Goal: Communication & Community: Answer question/provide support

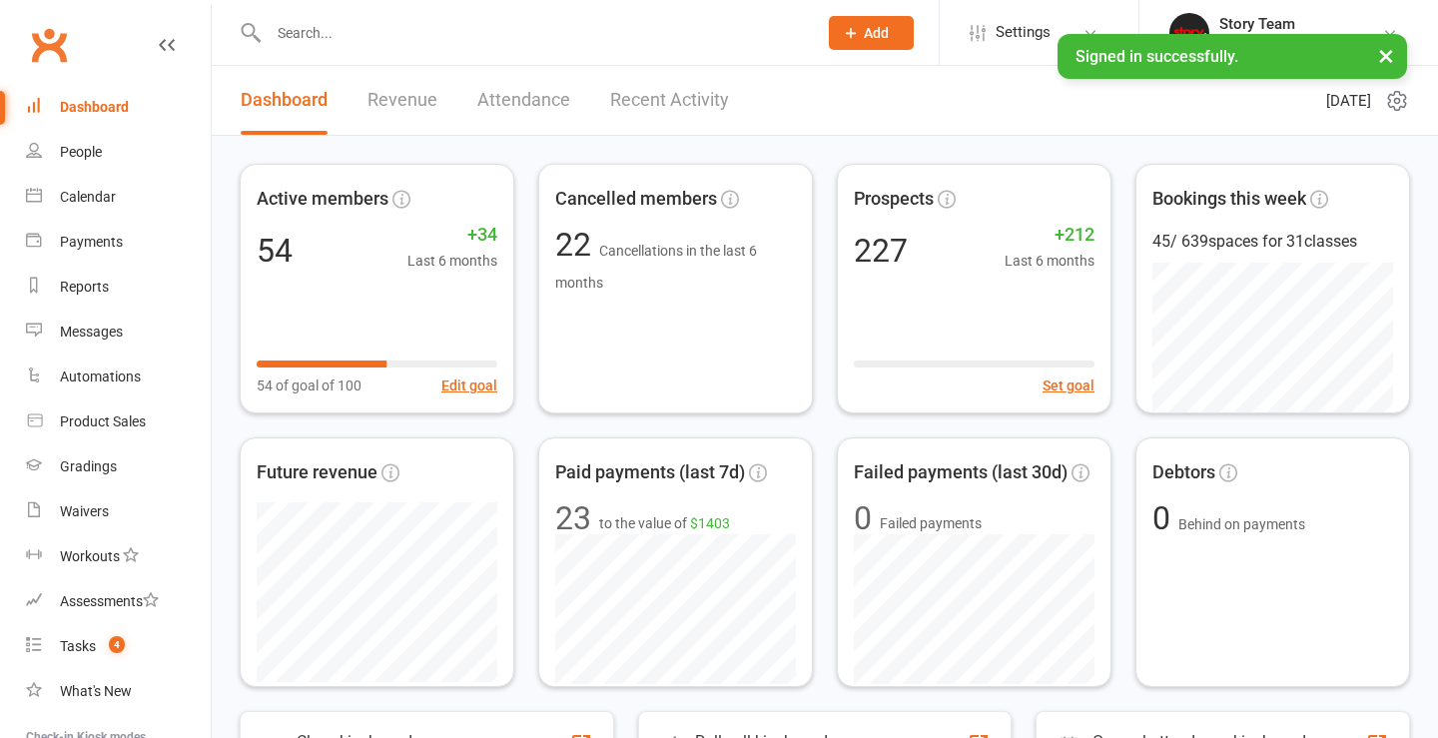
click at [704, 113] on link "Recent Activity" at bounding box center [669, 100] width 119 height 69
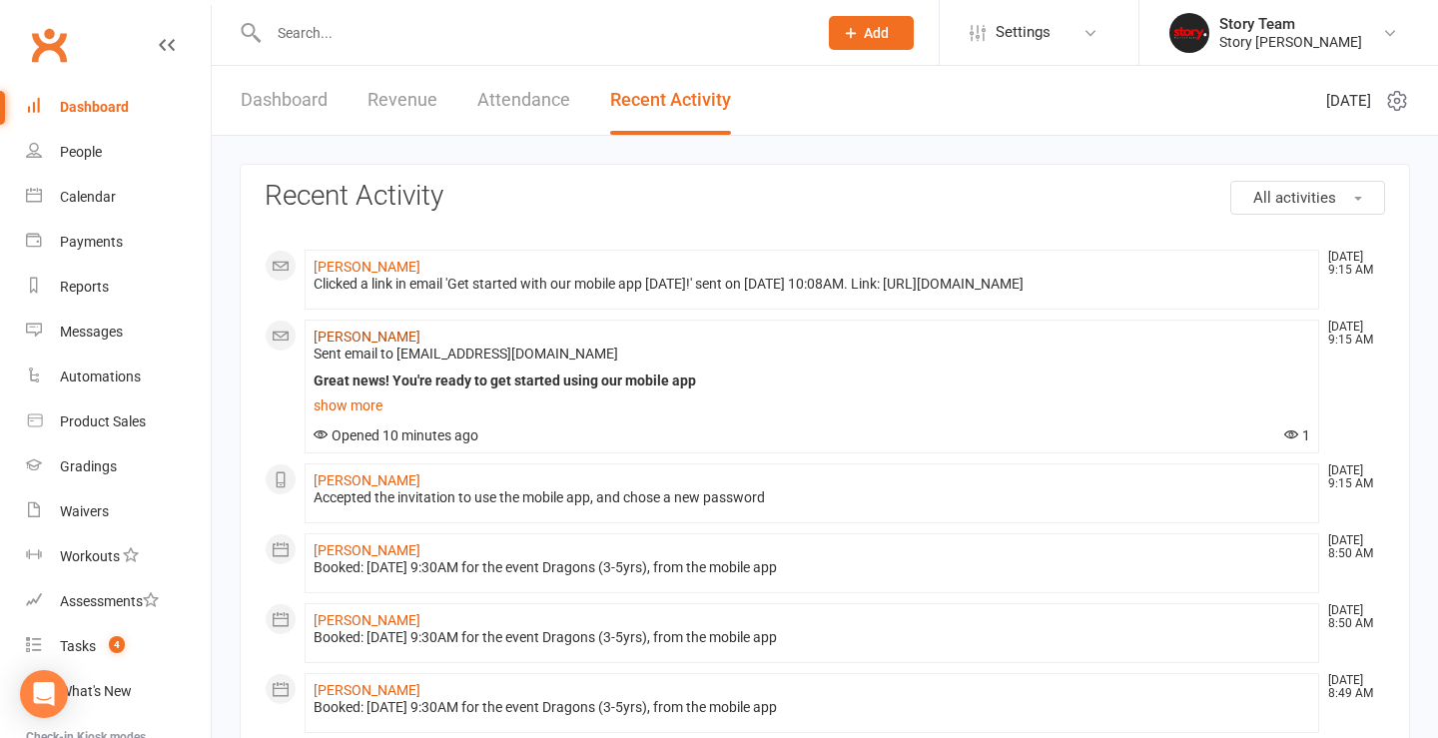
click at [372, 333] on link "[PERSON_NAME]" at bounding box center [366, 336] width 107 height 16
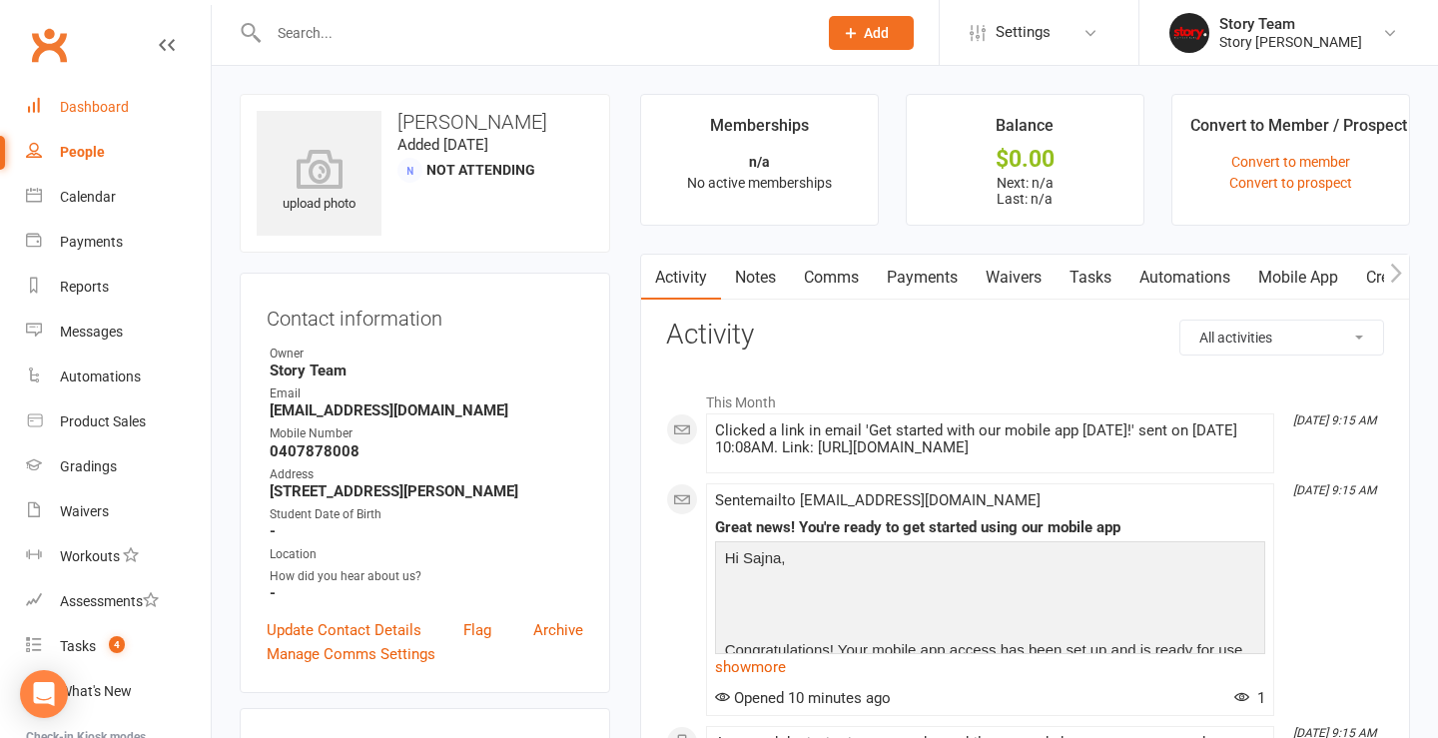
click at [79, 100] on div "Dashboard" at bounding box center [94, 107] width 69 height 16
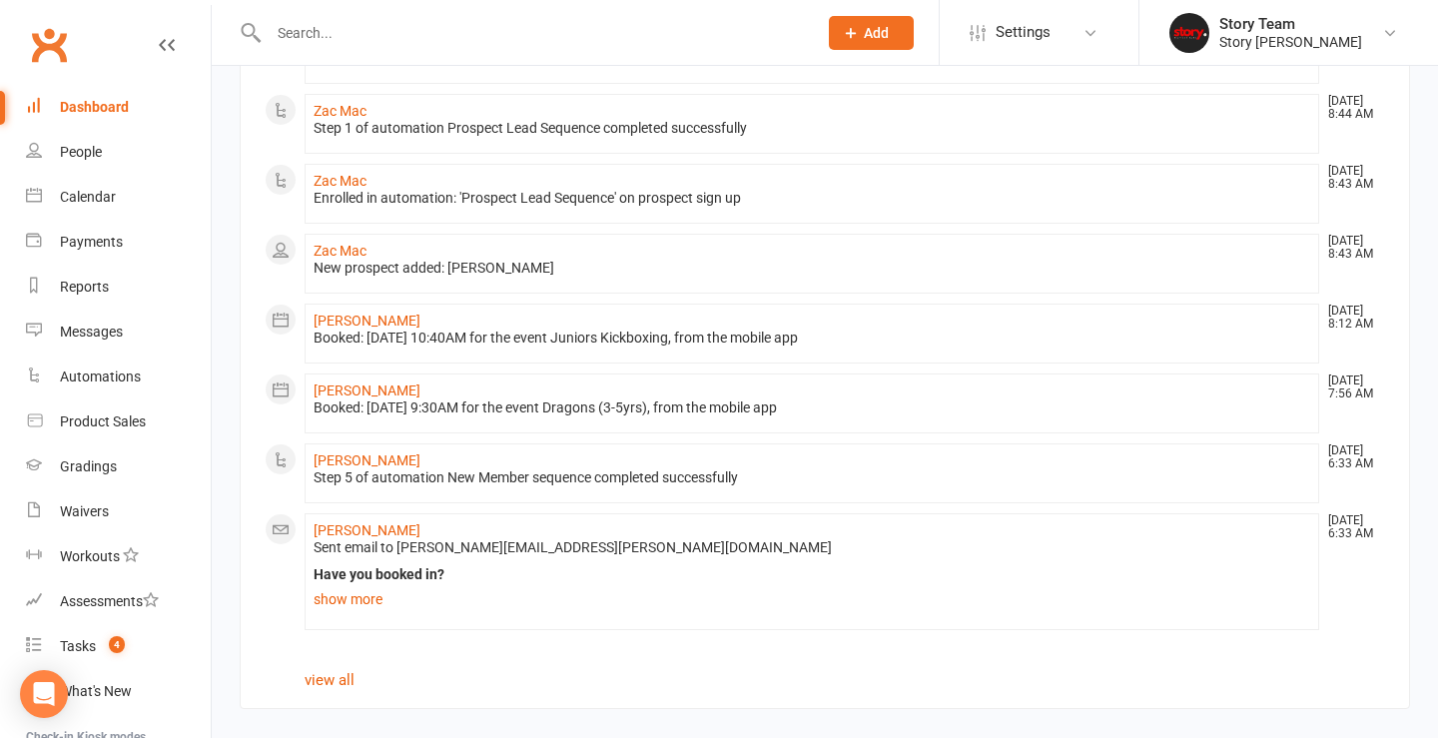
scroll to position [1189, 0]
click at [376, 452] on link "[PERSON_NAME]" at bounding box center [366, 460] width 107 height 16
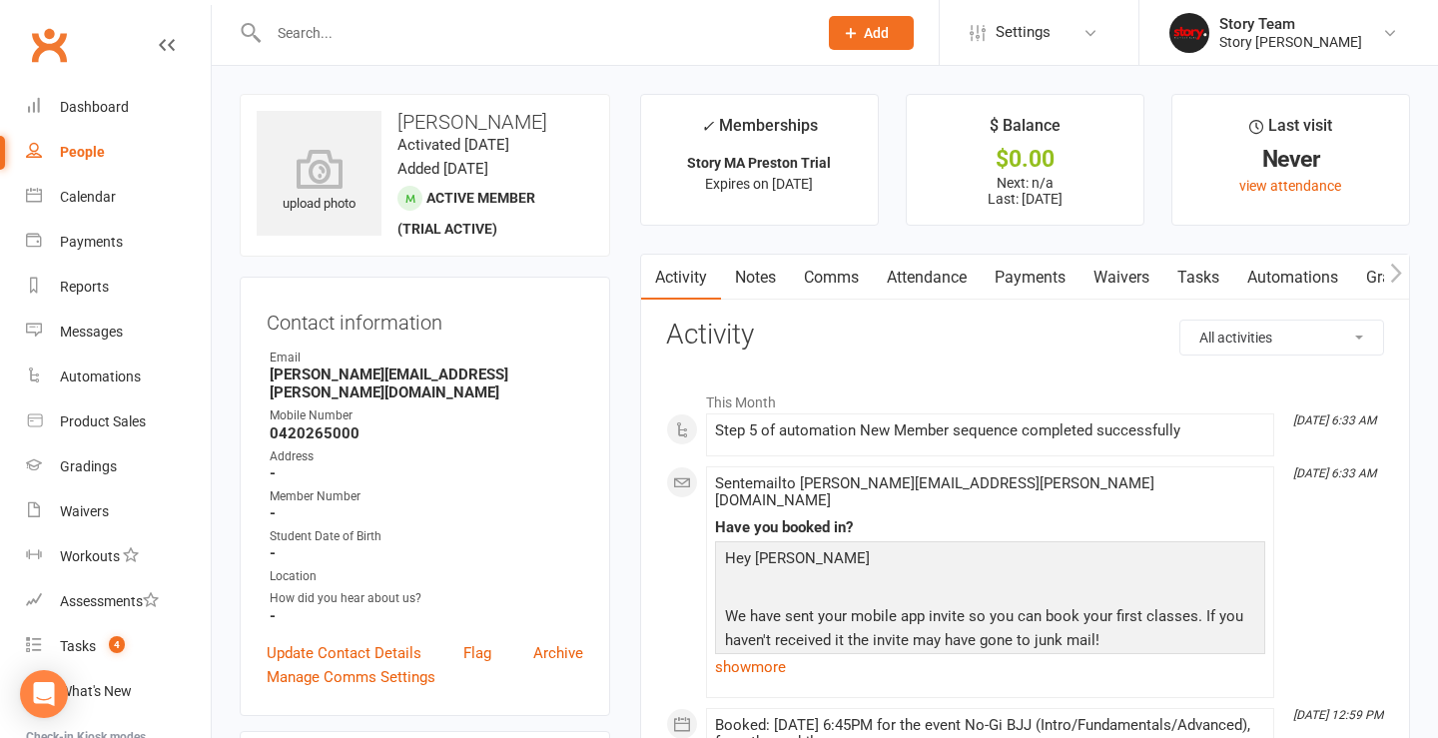
click at [1273, 8] on li "Story Team Story [PERSON_NAME] My profile My subscription Support & training Te…" at bounding box center [1288, 32] width 300 height 65
click at [1249, 45] on div "Story [PERSON_NAME]" at bounding box center [1290, 42] width 143 height 18
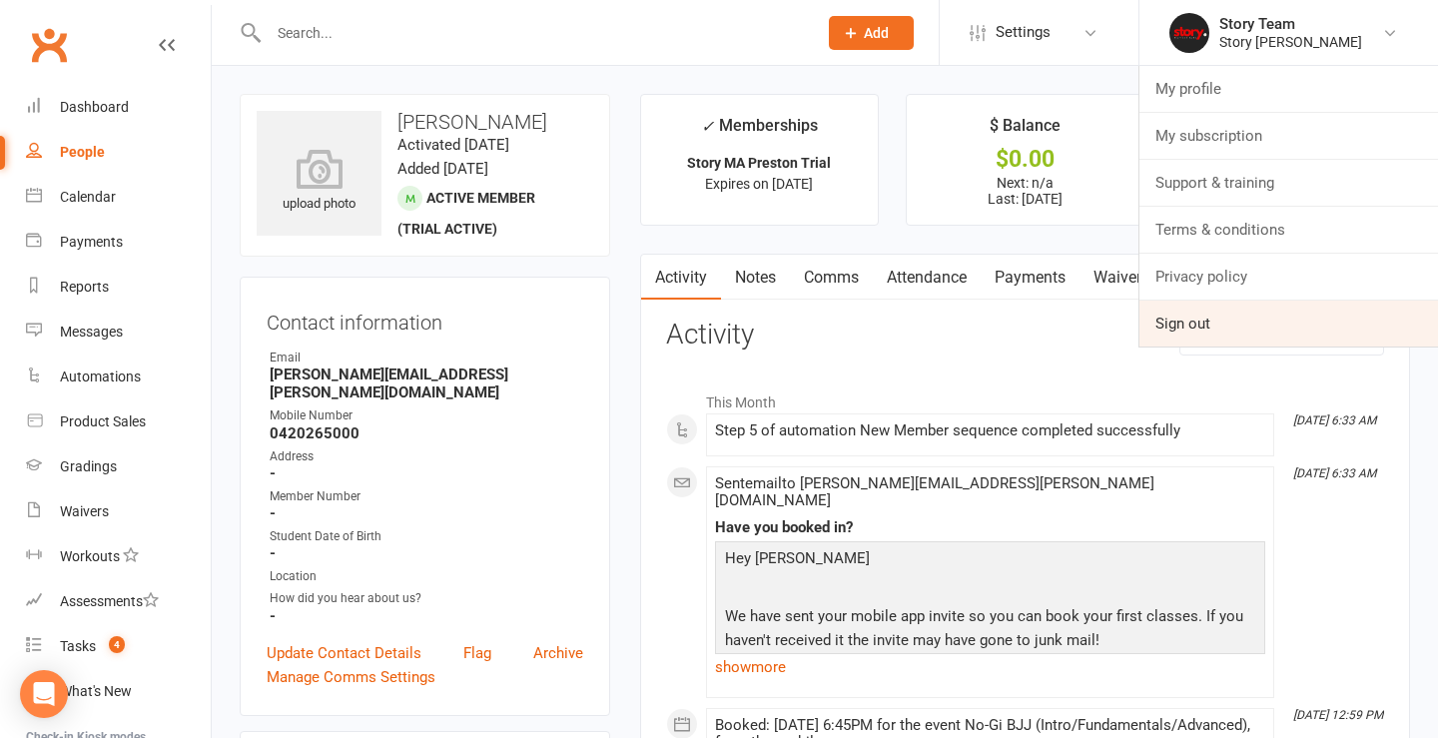
click at [1192, 321] on link "Sign out" at bounding box center [1288, 324] width 299 height 46
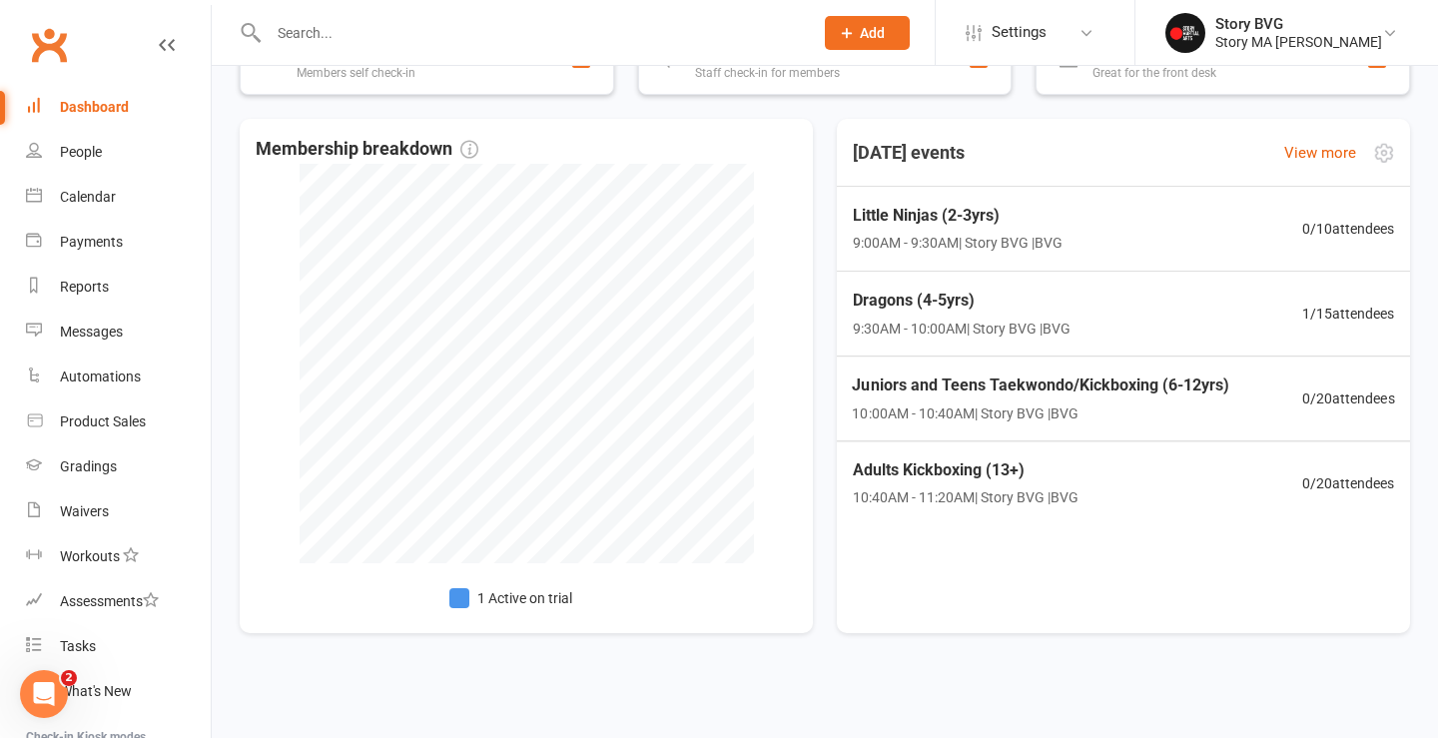
scroll to position [701, 0]
click at [1258, 283] on div "Dragons (4-5yrs) 9:30AM - 10:00AM | Story BVG | BVG 1 / 15 attendees" at bounding box center [1123, 314] width 601 height 87
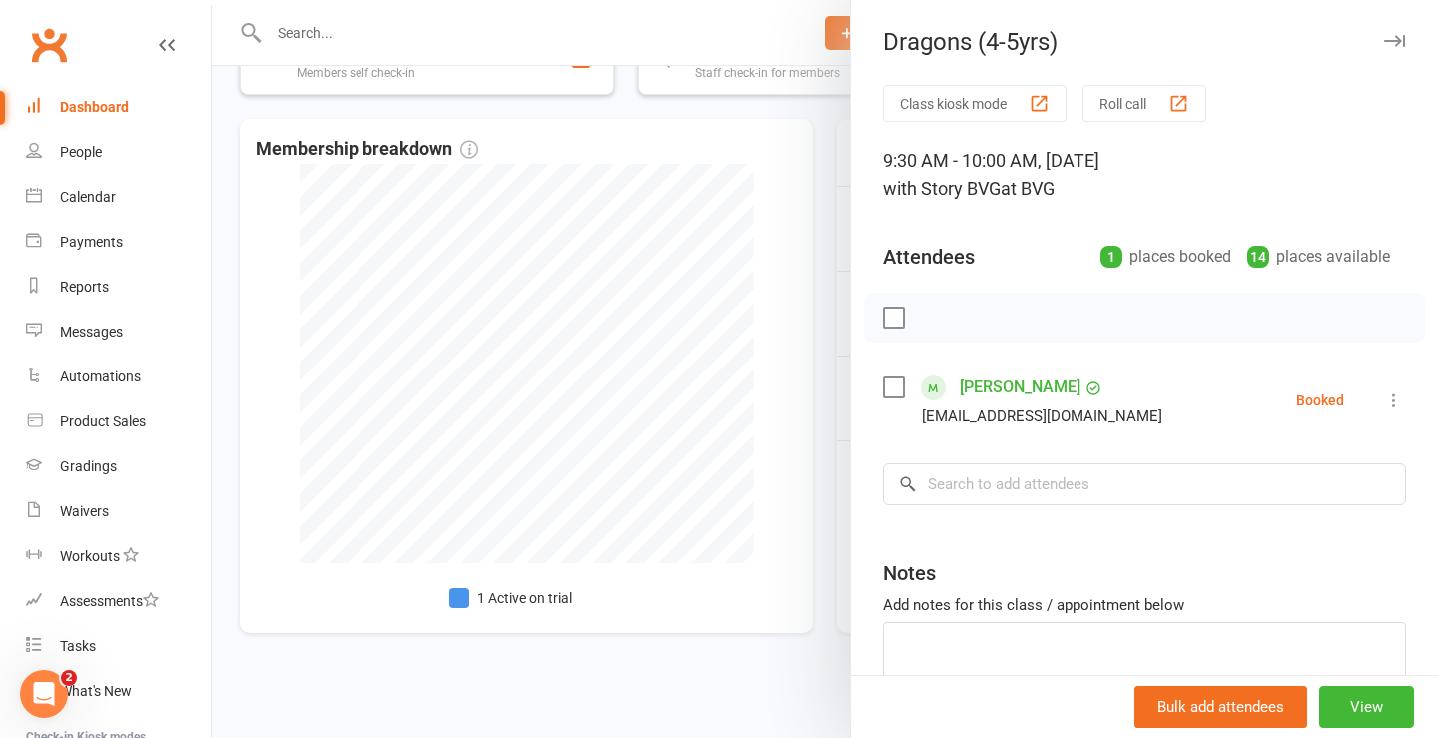
click at [1012, 386] on link "Saagrika Sharma" at bounding box center [1019, 387] width 121 height 32
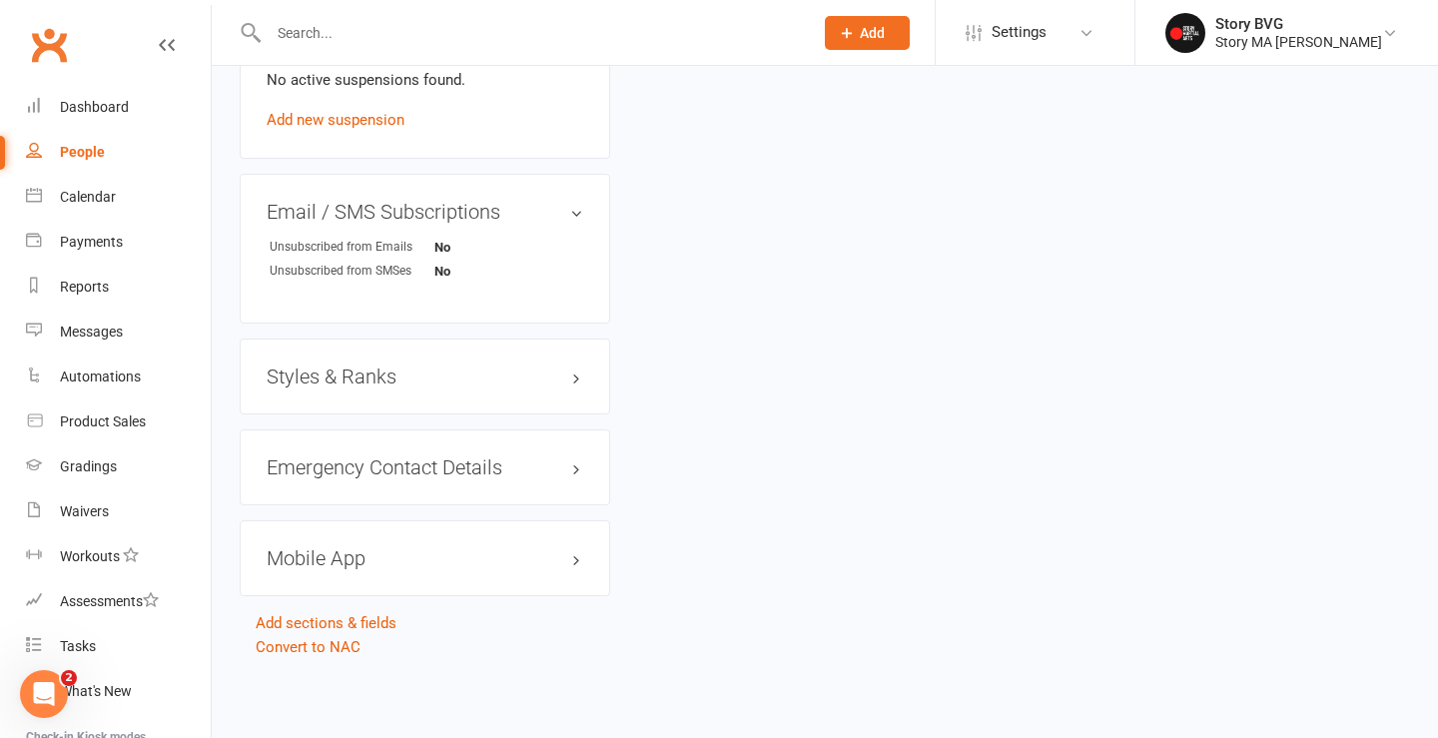
scroll to position [1262, 0]
click at [299, 638] on link "Convert to NAC" at bounding box center [308, 647] width 105 height 18
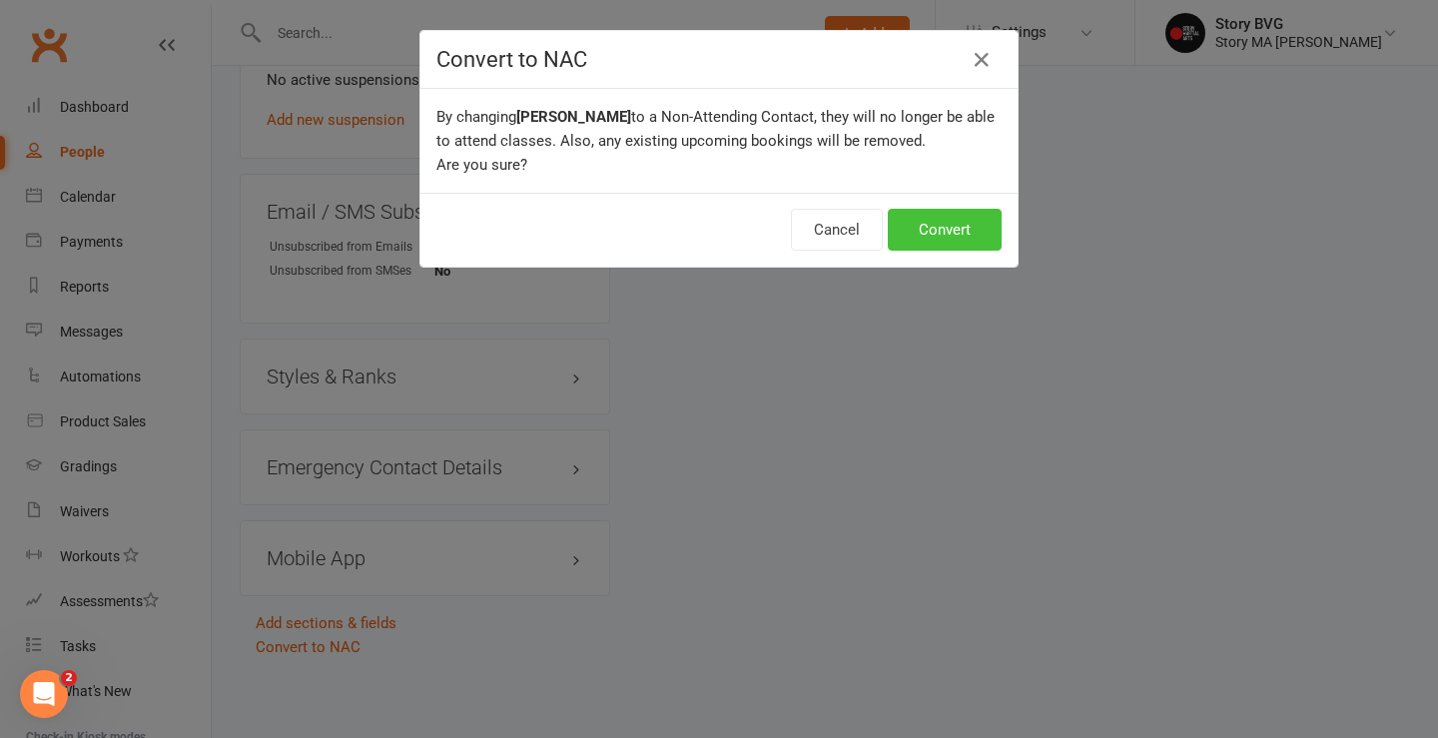
click at [921, 232] on button "Convert" at bounding box center [945, 230] width 114 height 42
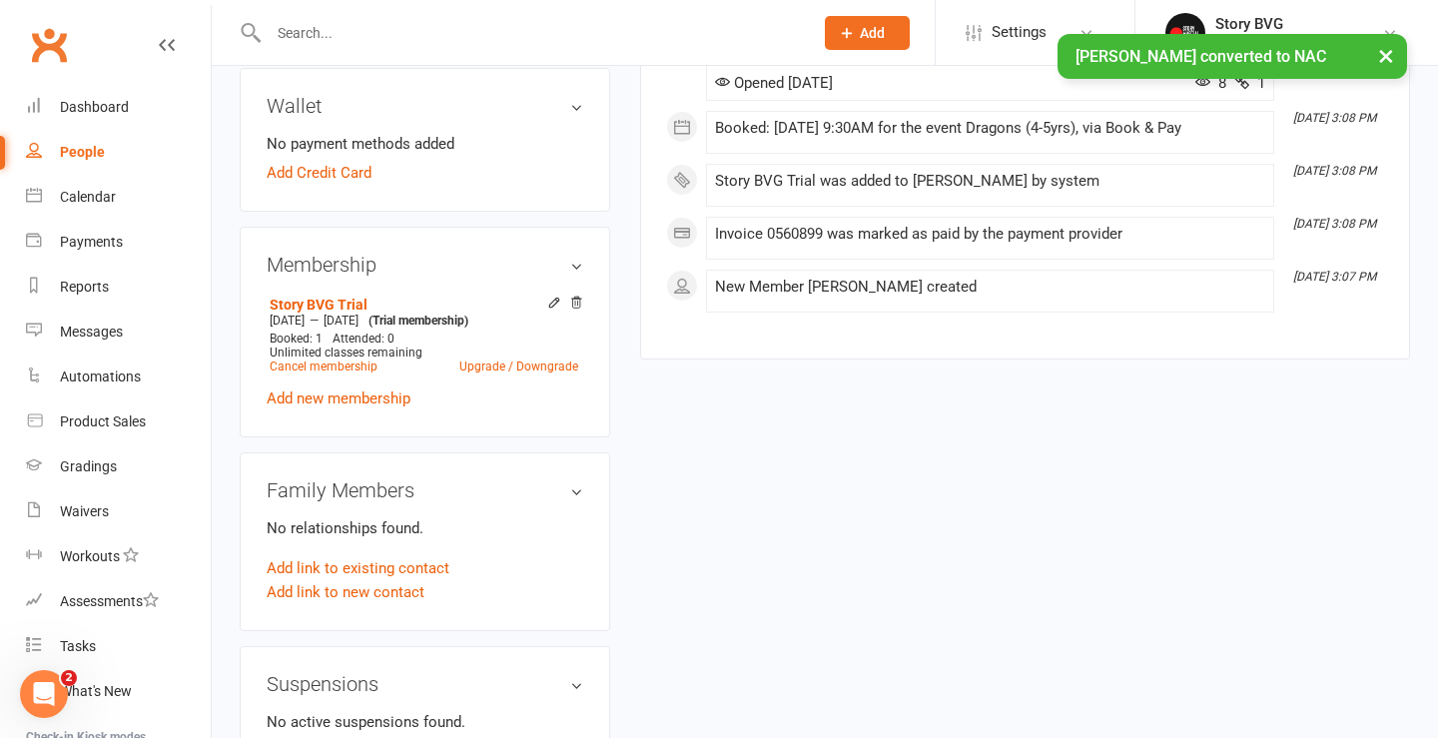
scroll to position [571, 0]
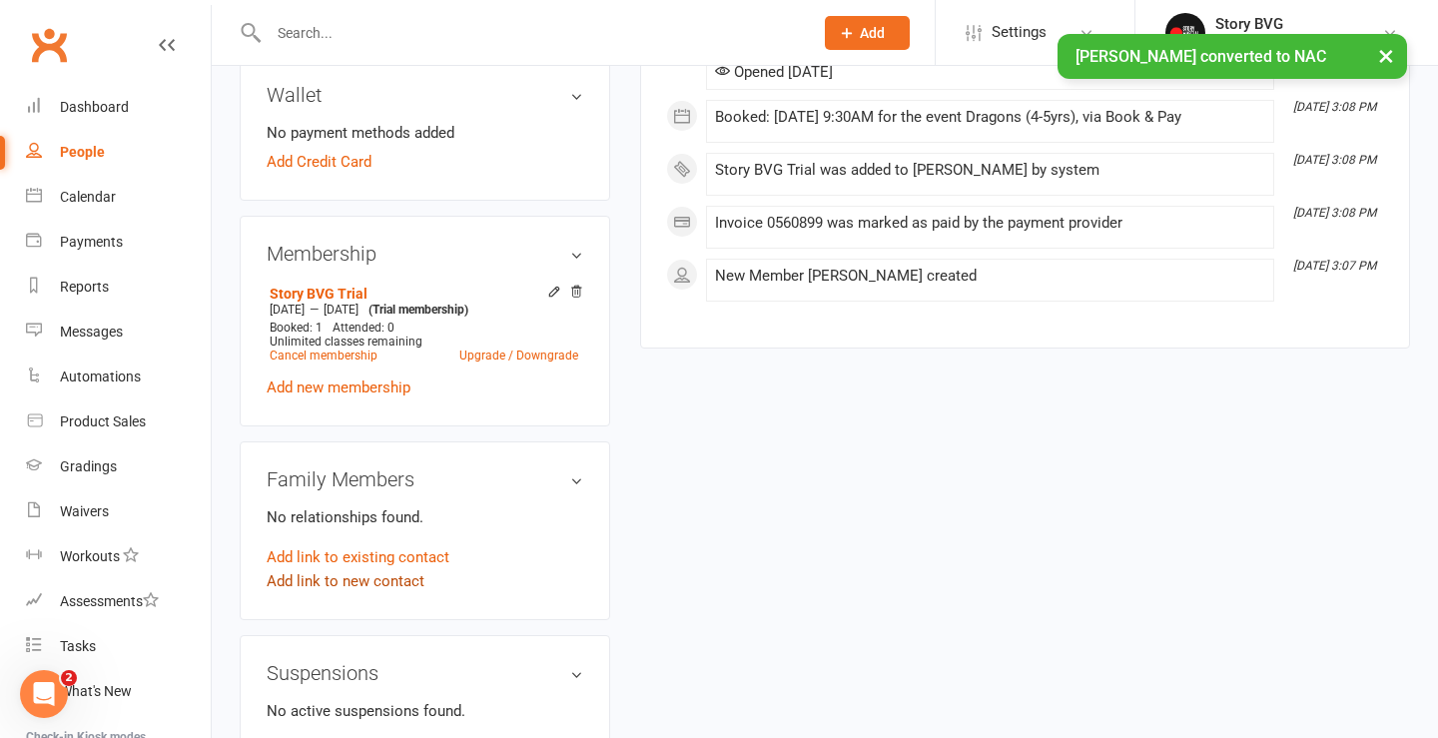
click at [336, 577] on link "Add link to new contact" at bounding box center [346, 581] width 158 height 24
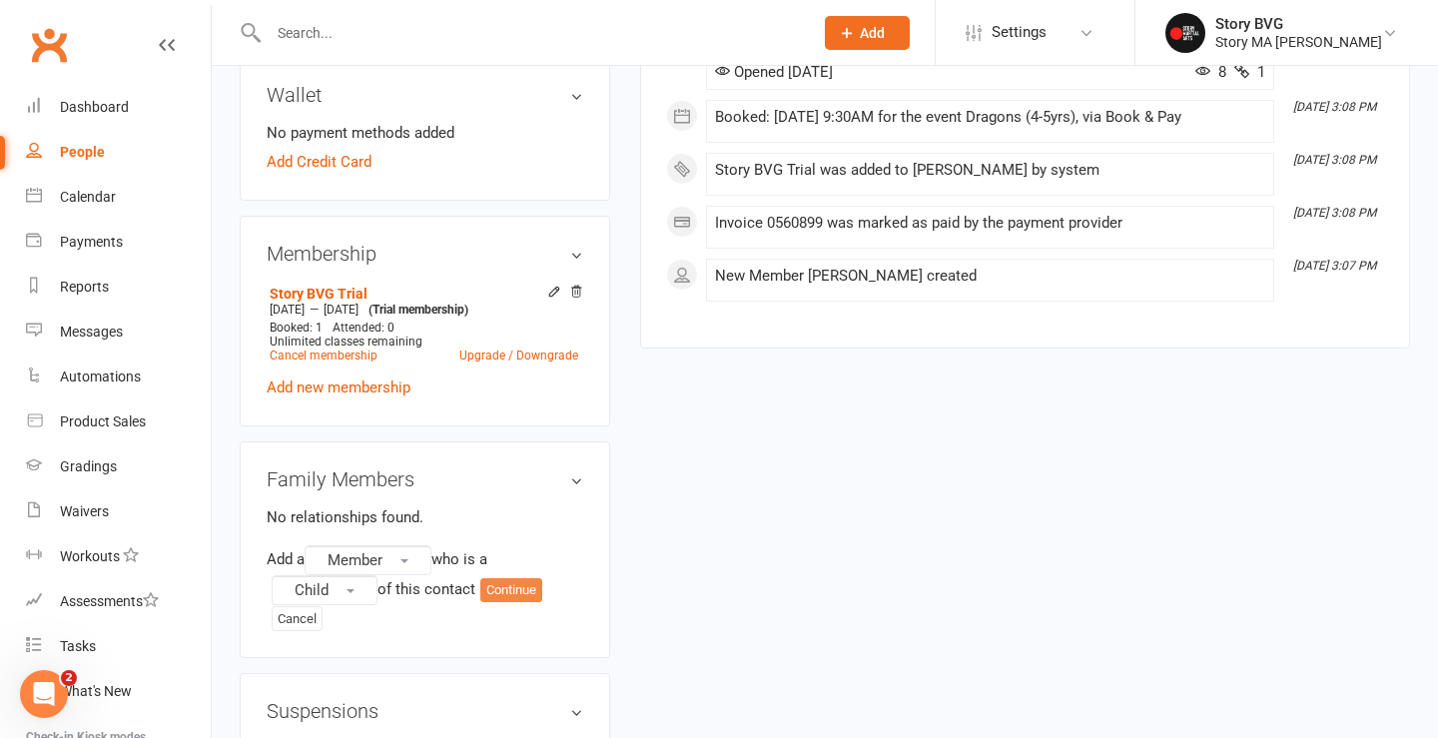
click at [521, 590] on button "Continue" at bounding box center [511, 590] width 62 height 24
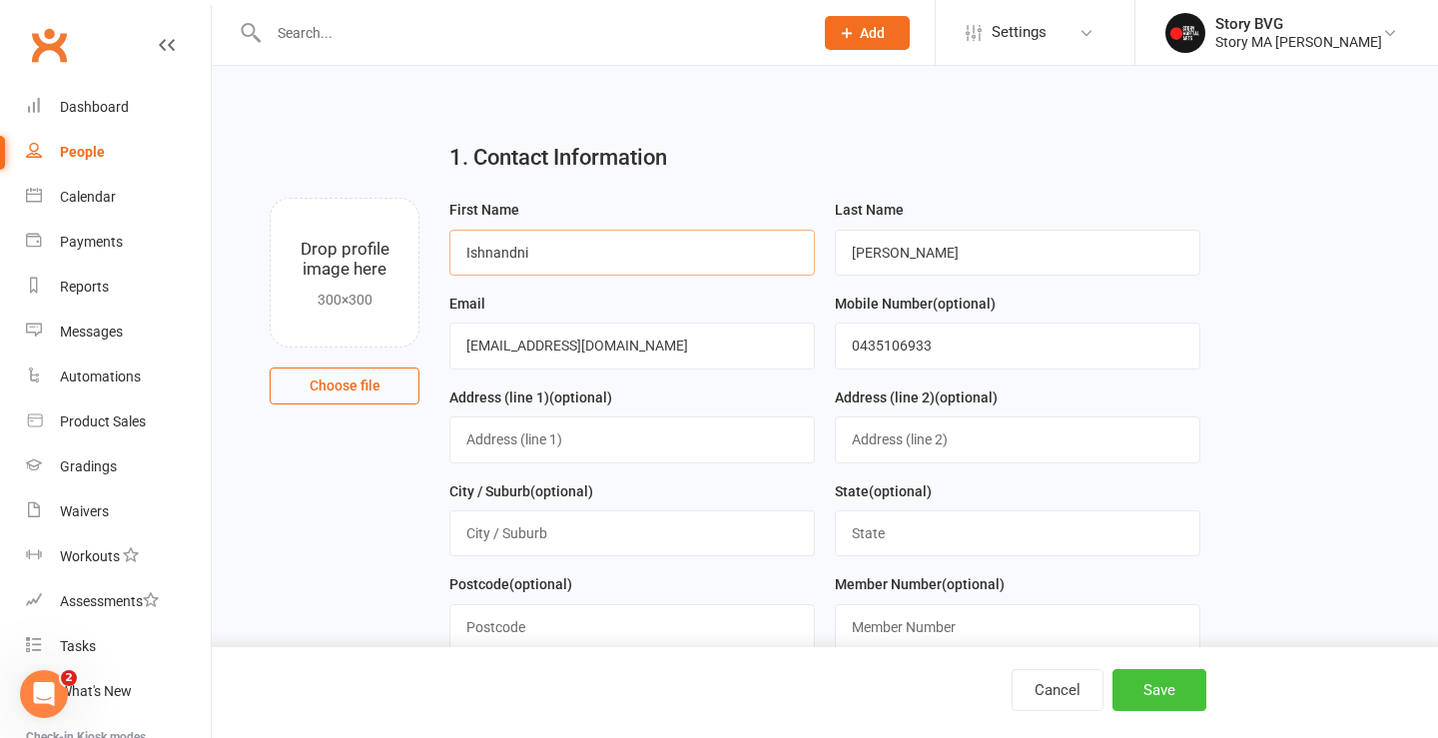
type input "Ishnandni"
click at [1163, 691] on button "Save" at bounding box center [1159, 690] width 94 height 42
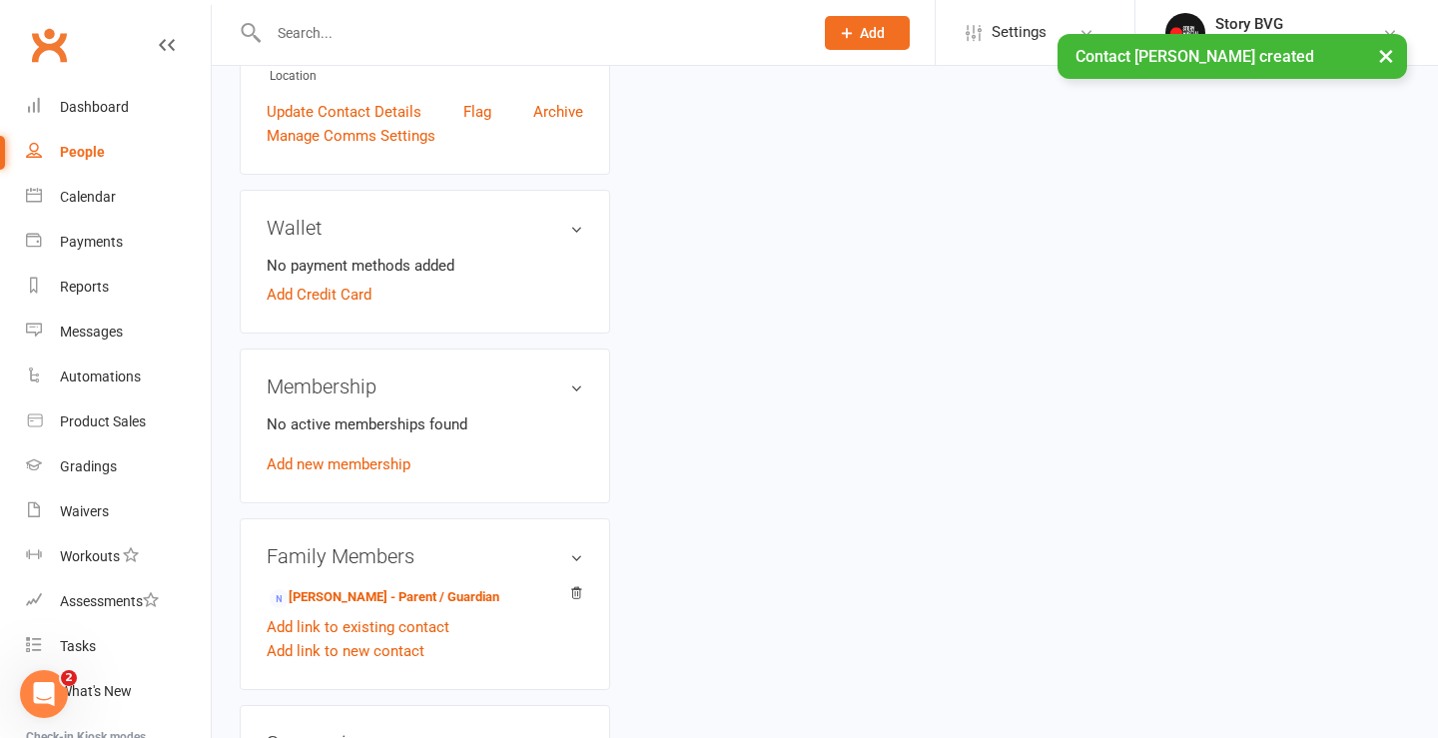
scroll to position [547, 0]
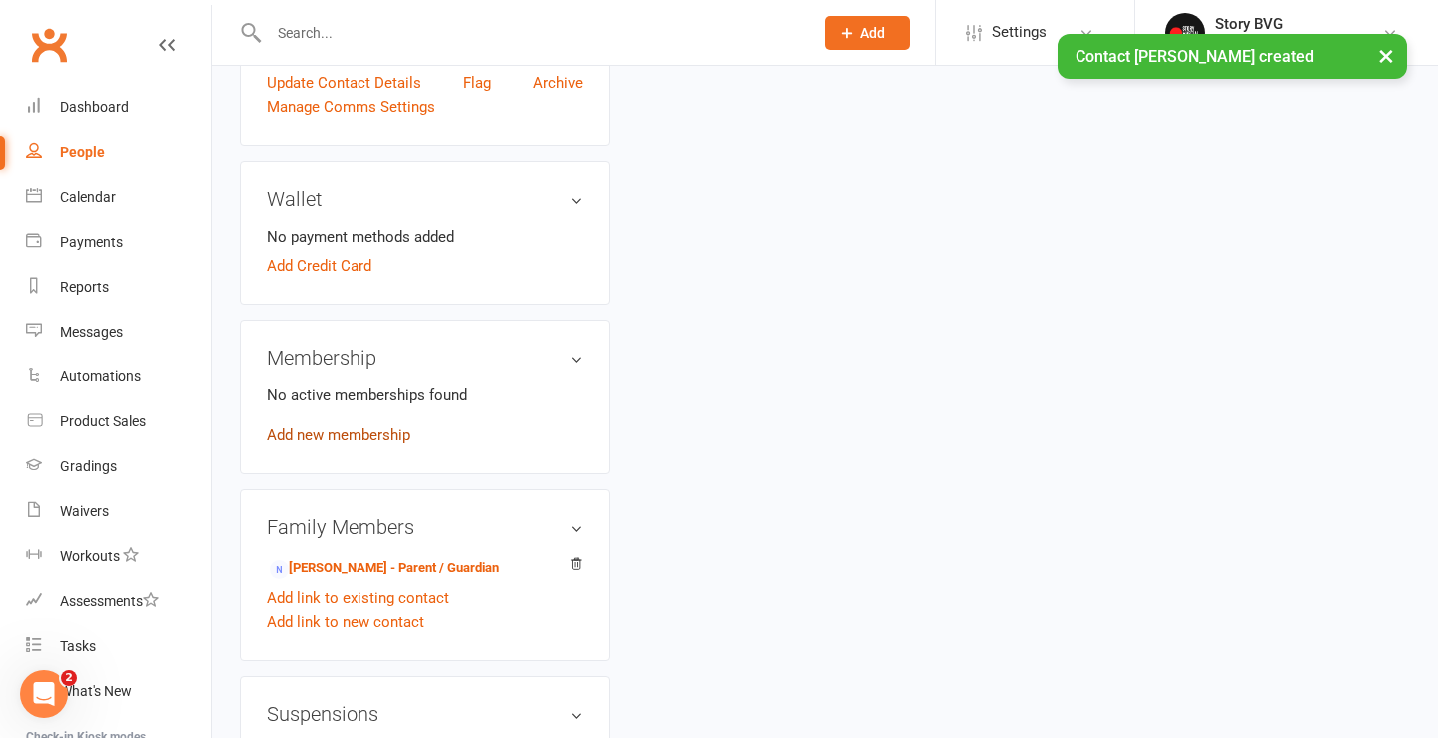
click at [349, 432] on link "Add new membership" at bounding box center [339, 435] width 144 height 18
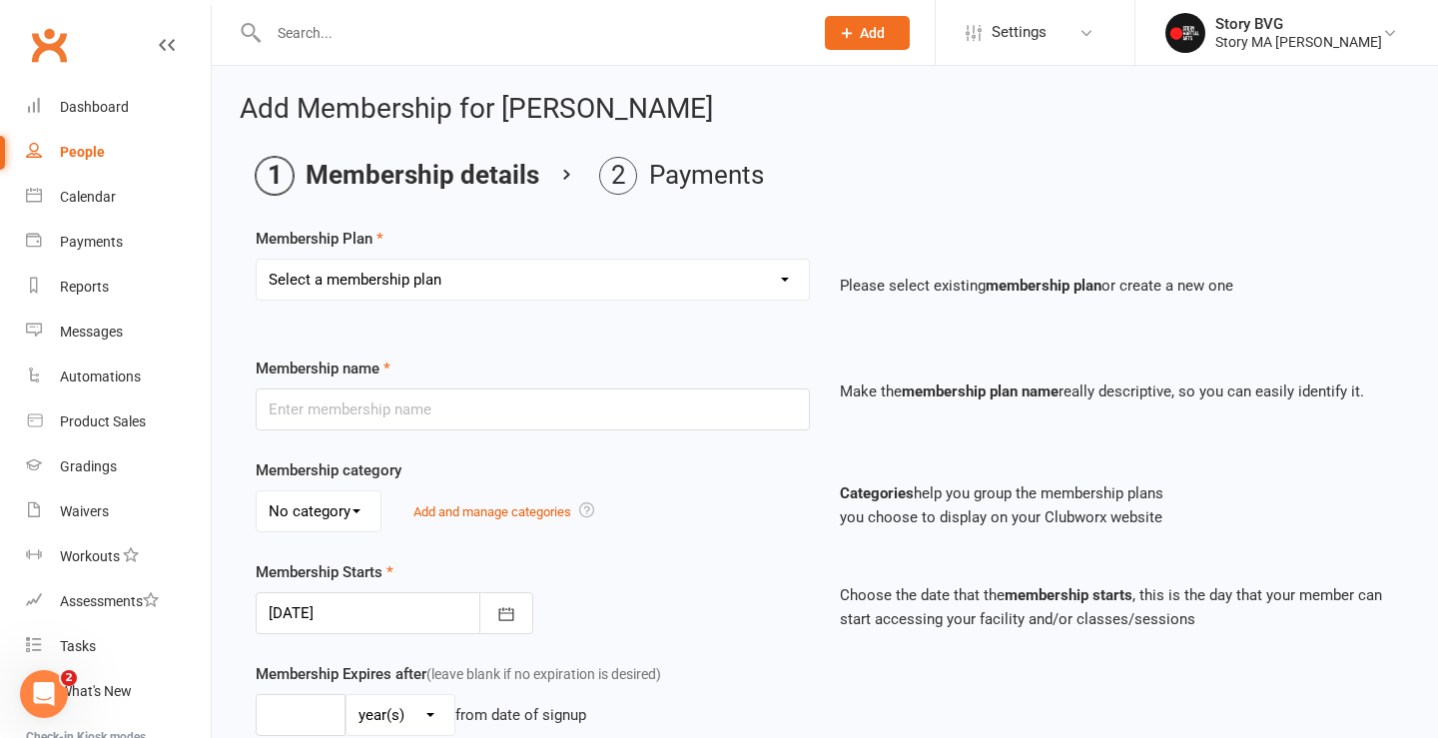
select select "1"
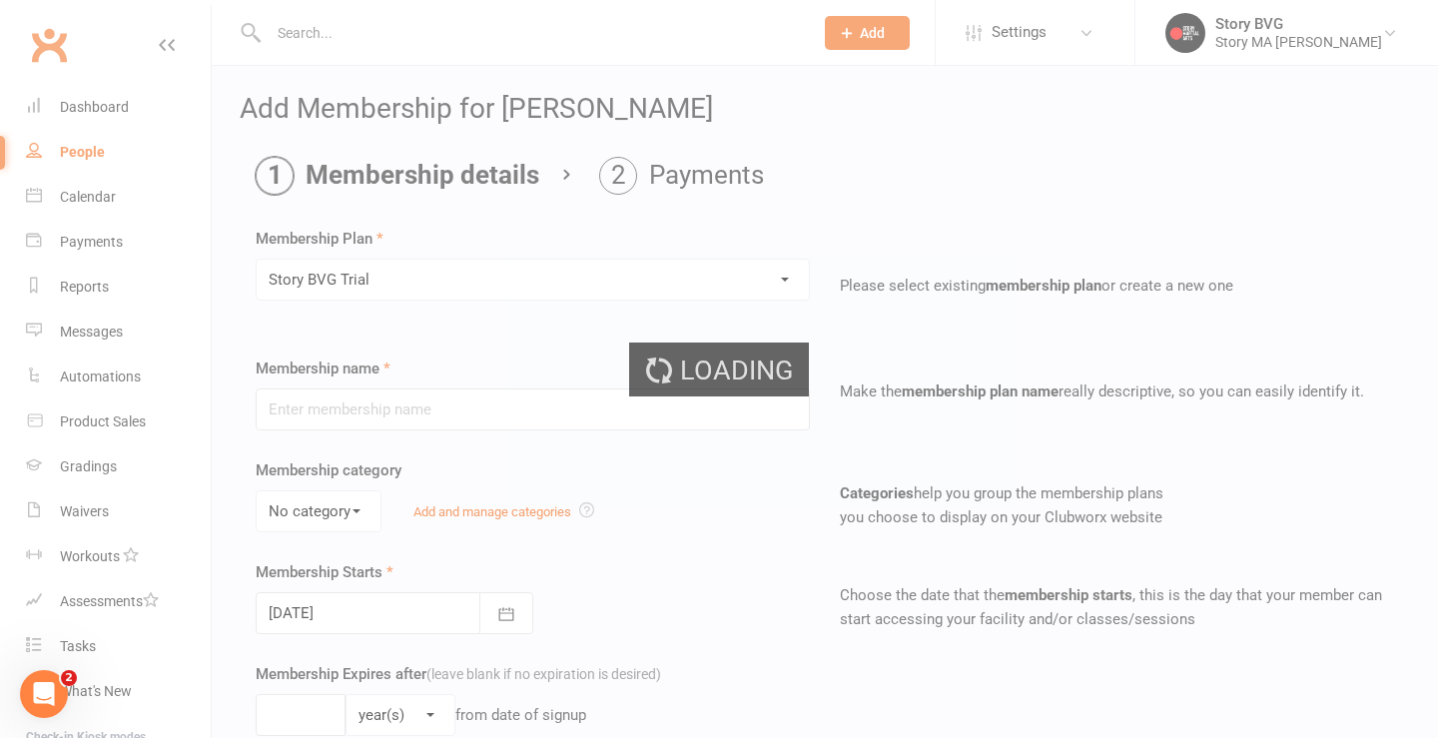
type input "Story BVG Trial"
type input "5"
select select "1"
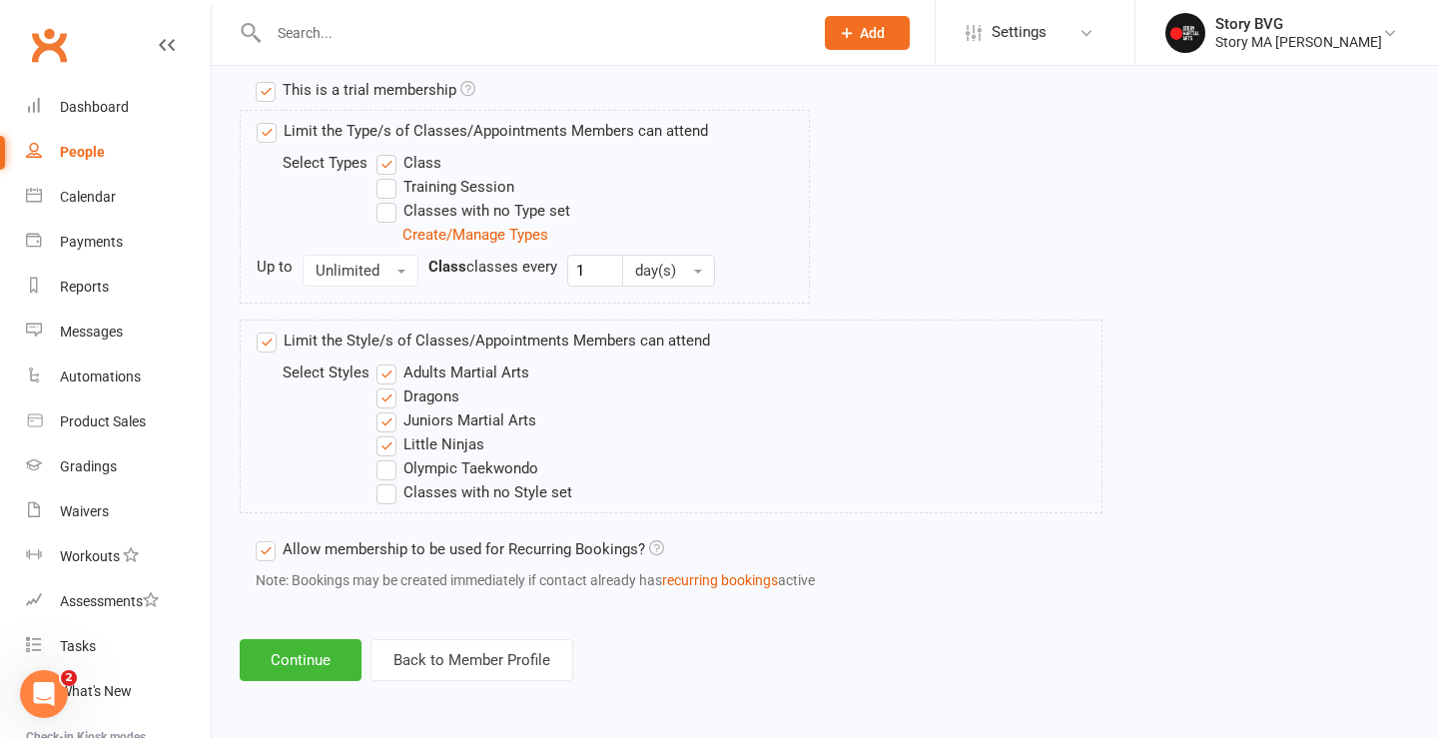
scroll to position [1003, 0]
click at [276, 639] on button "Continue" at bounding box center [301, 660] width 122 height 42
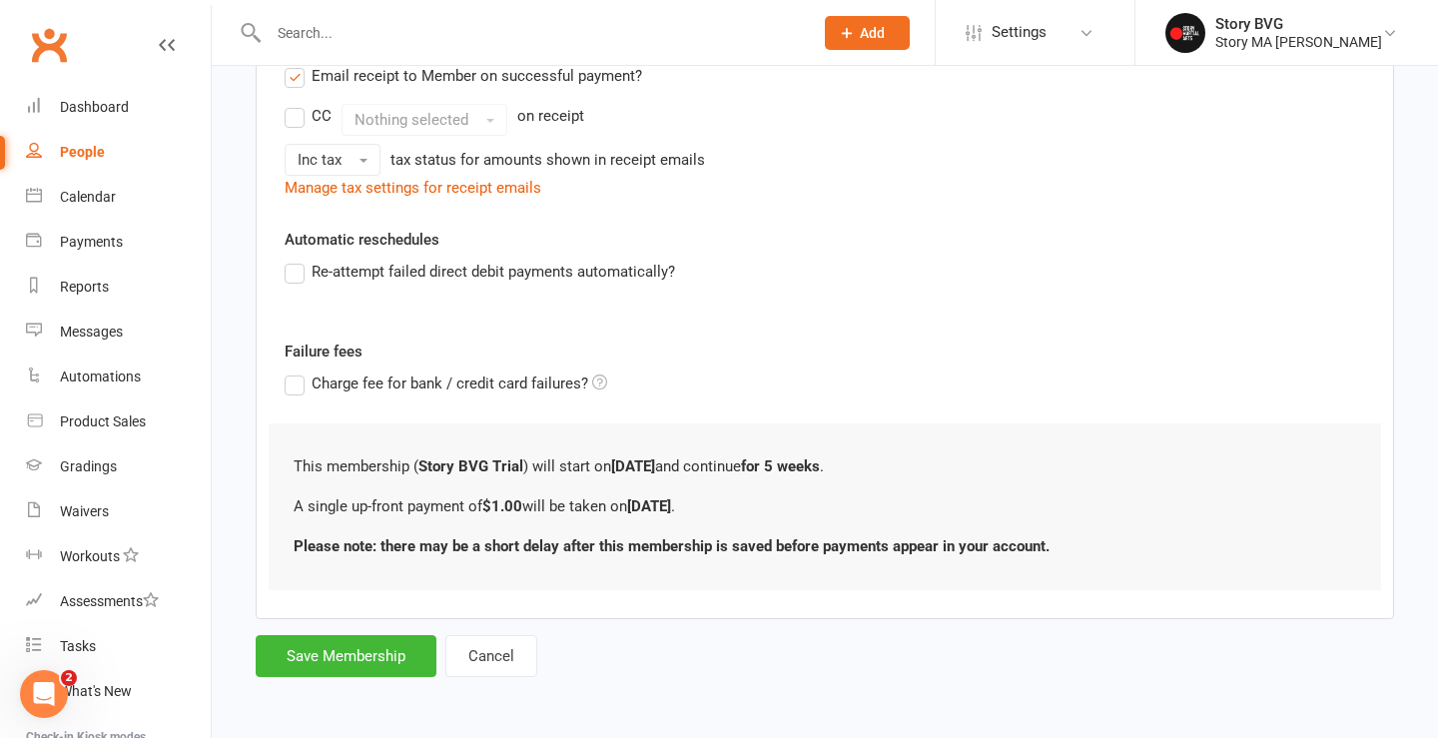
scroll to position [0, 0]
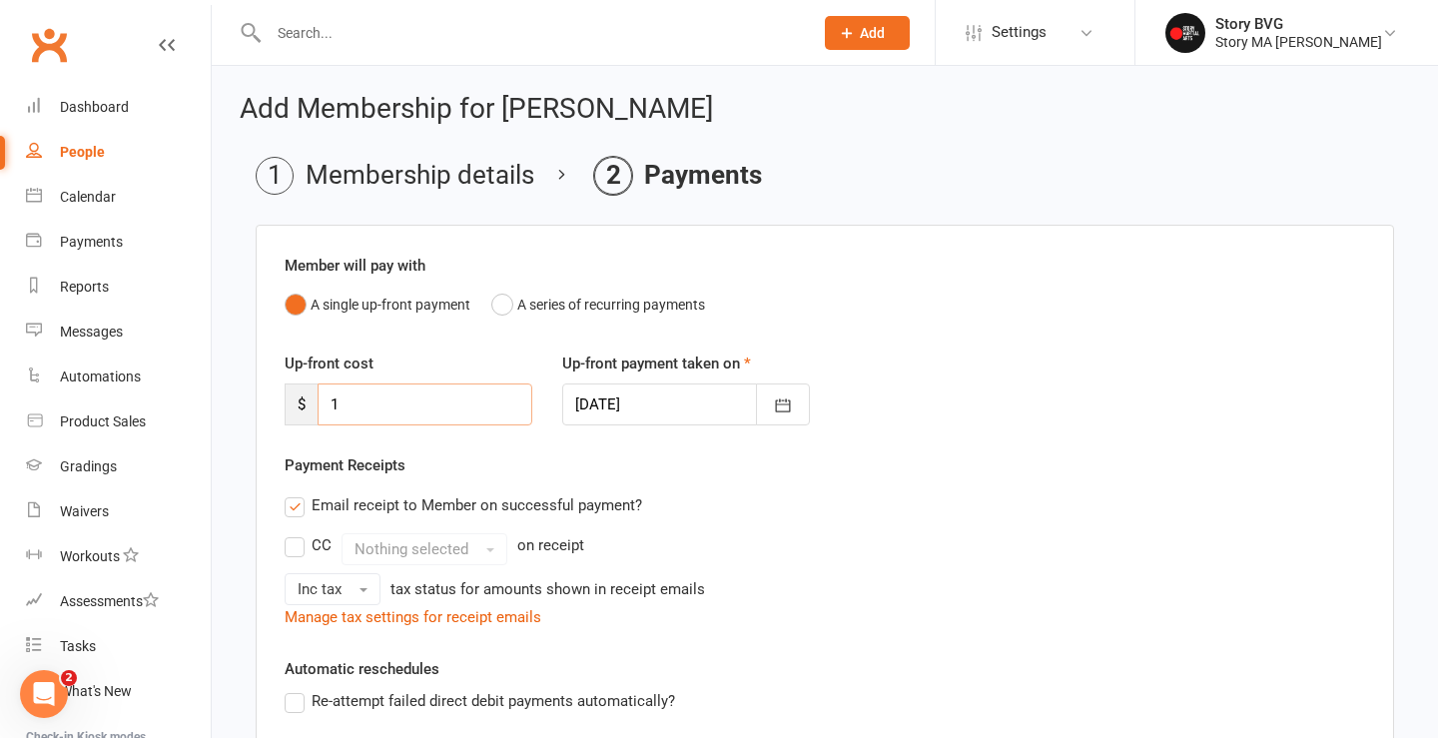
click at [415, 399] on input "1" at bounding box center [424, 404] width 215 height 42
type input "0"
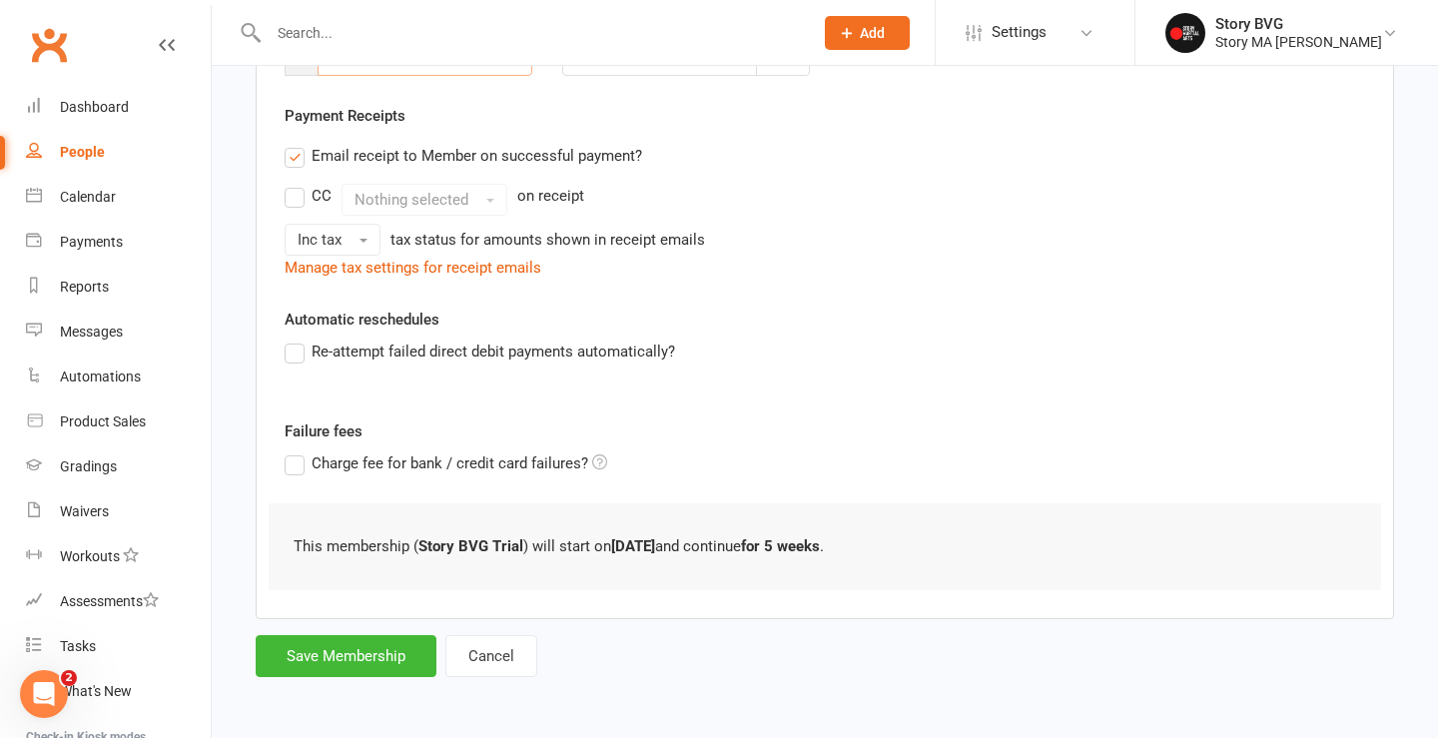
scroll to position [365, 0]
click at [345, 635] on button "Save Membership" at bounding box center [346, 656] width 181 height 42
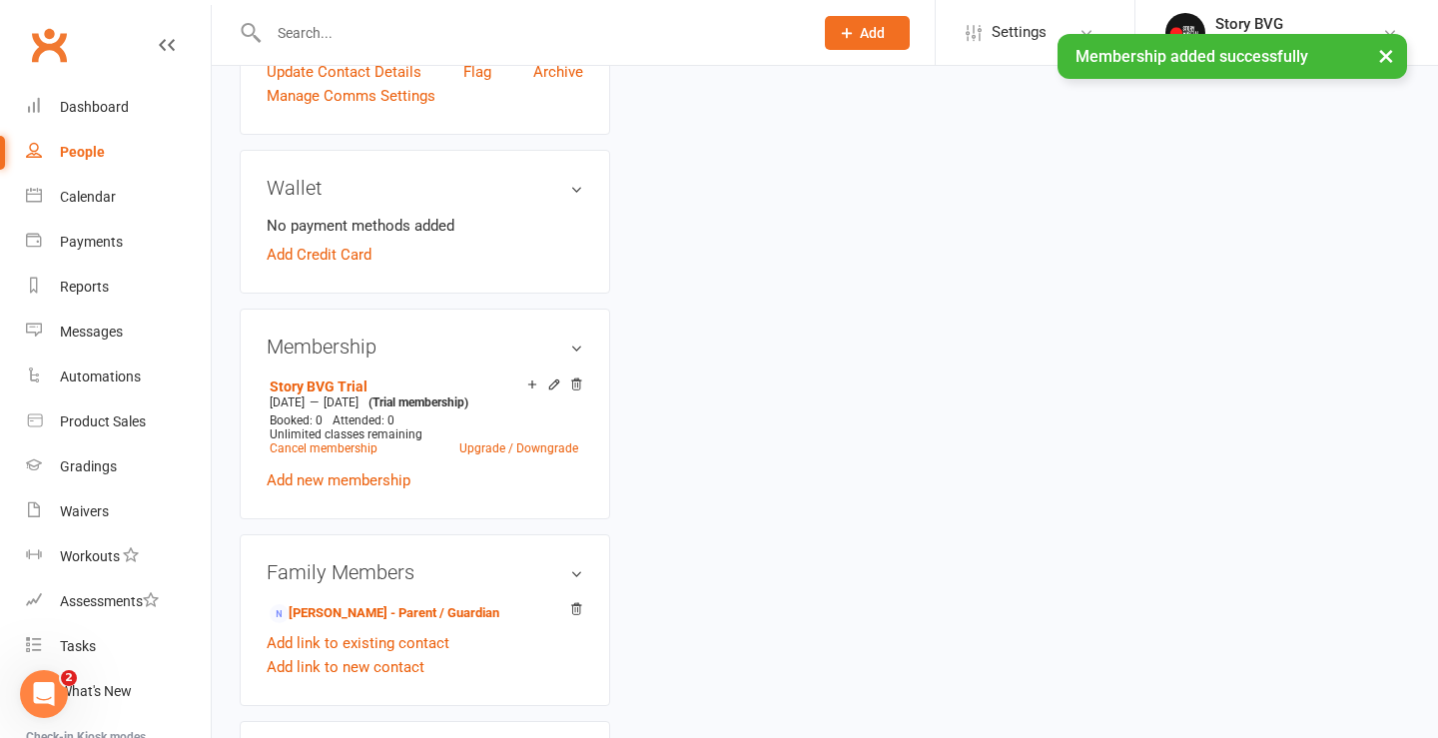
scroll to position [568, 0]
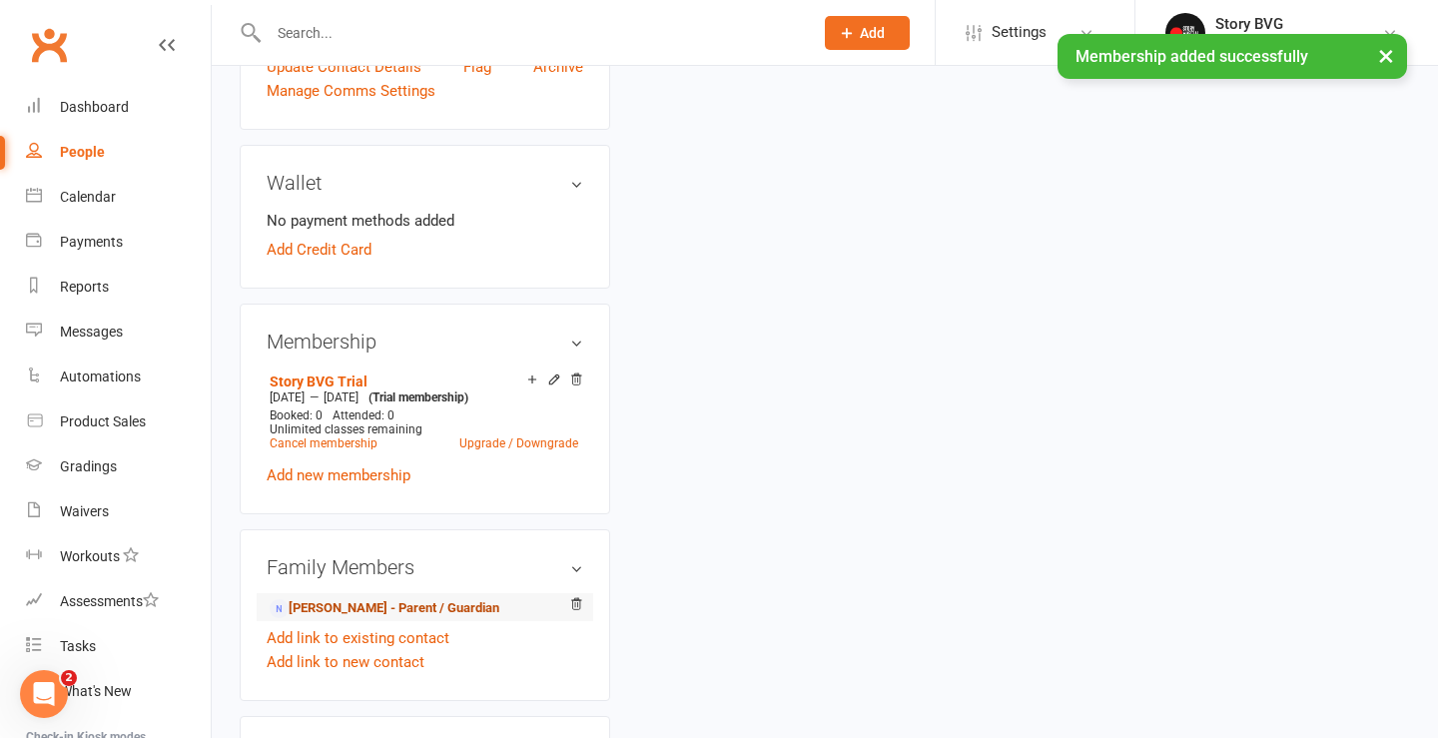
click at [421, 606] on link "Saagrika Sharma - Parent / Guardian" at bounding box center [385, 608] width 230 height 21
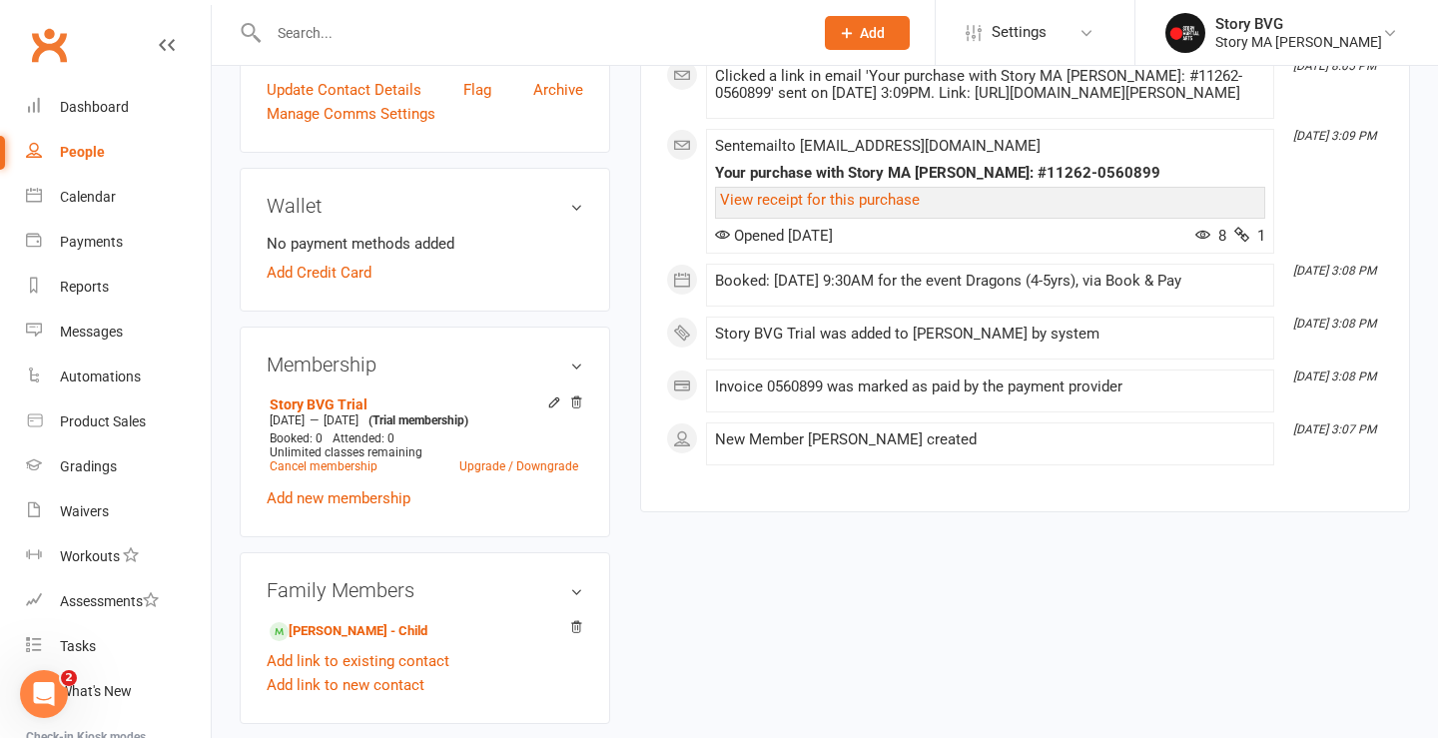
scroll to position [468, 0]
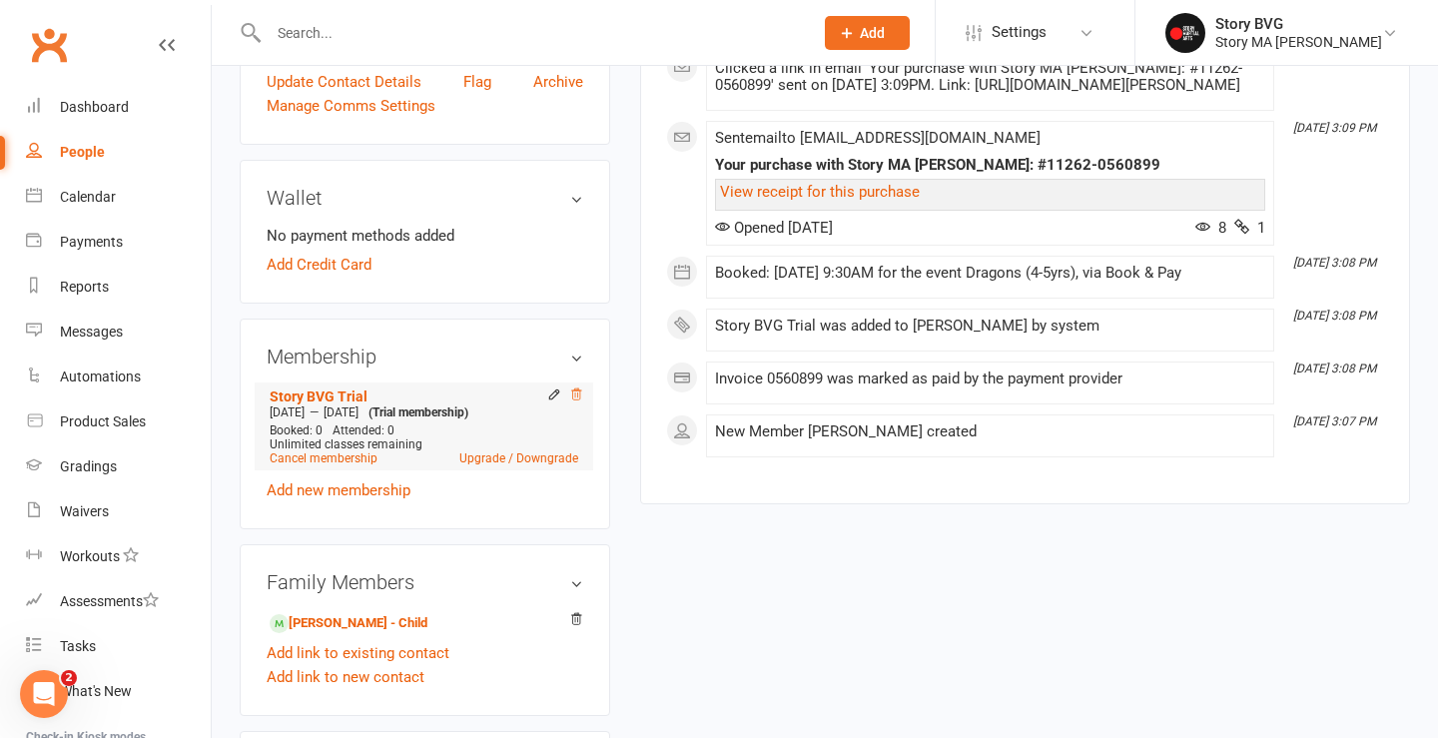
click at [576, 392] on icon at bounding box center [576, 394] width 14 height 14
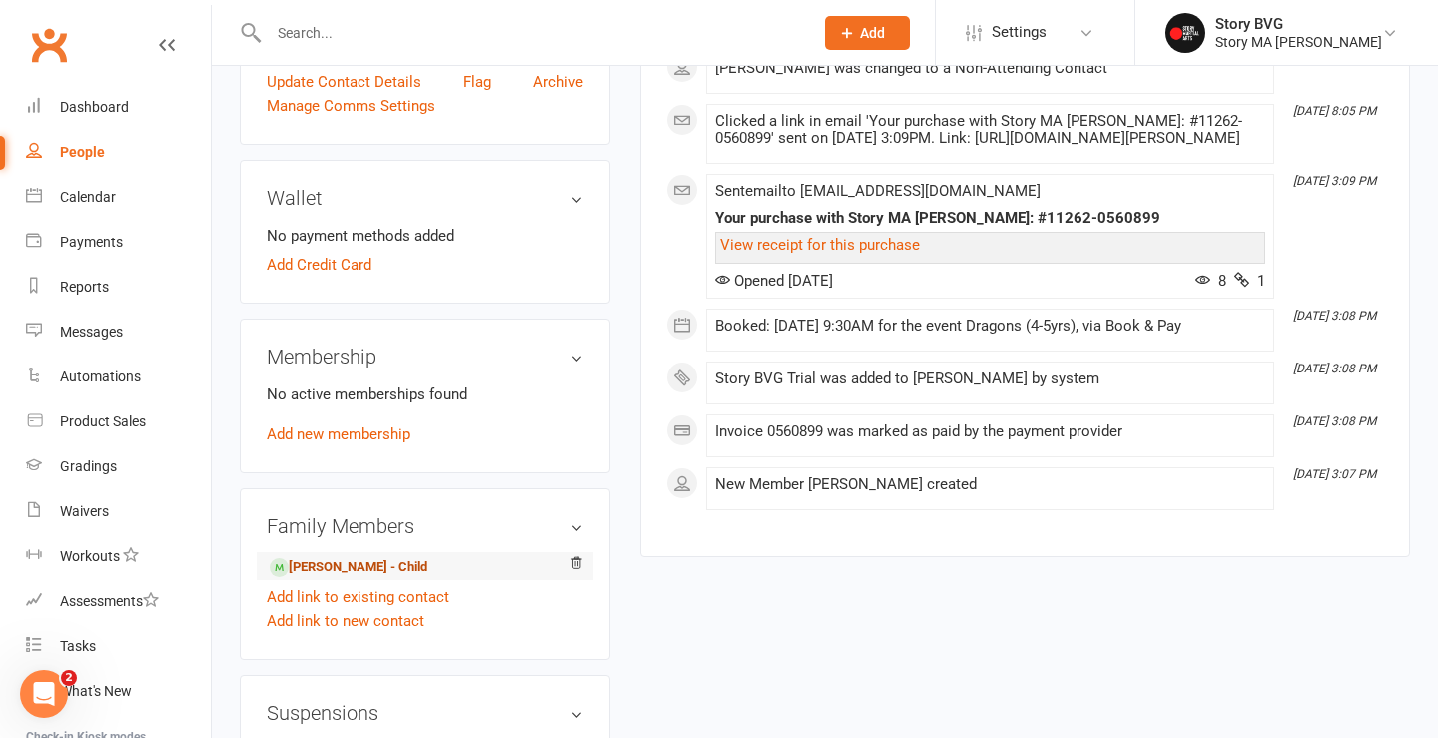
click at [342, 565] on link "Ishnandni Sharma - Child" at bounding box center [349, 567] width 158 height 21
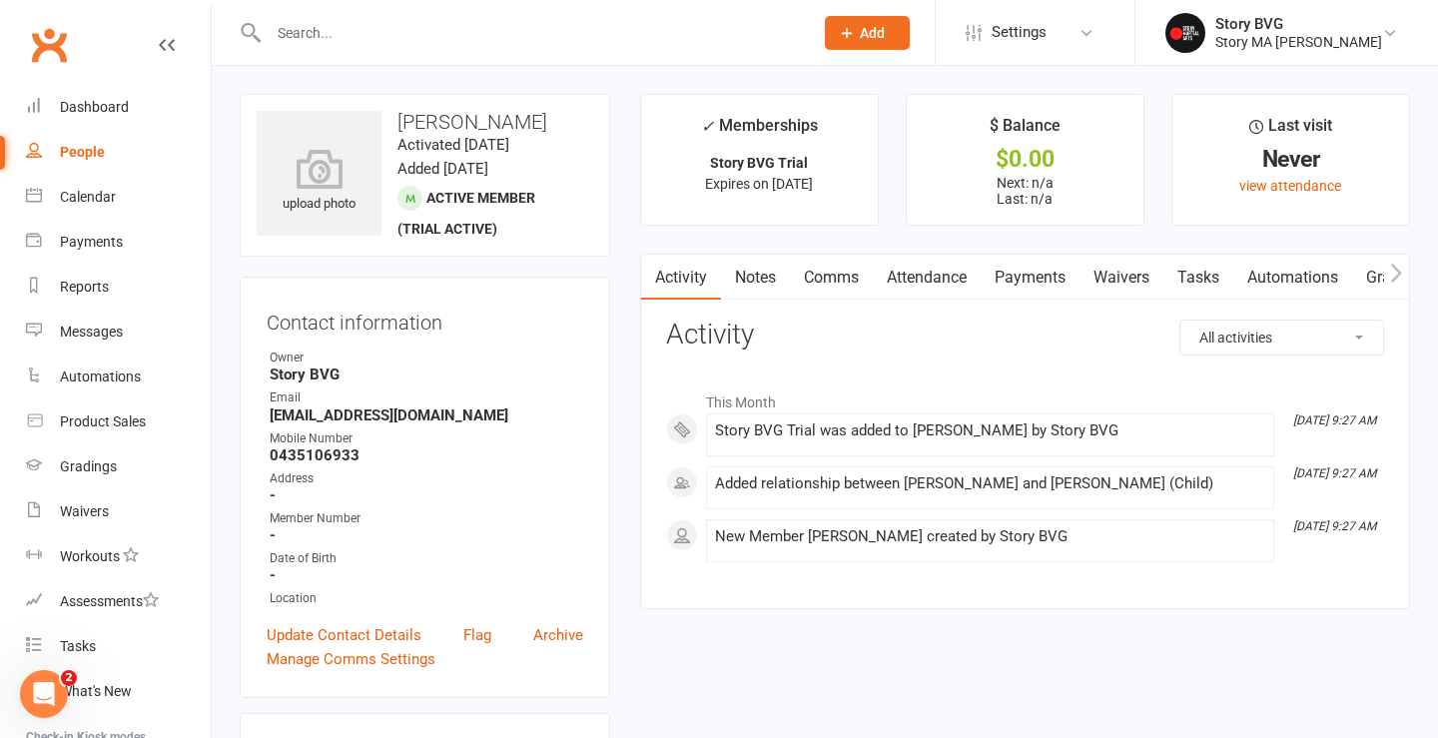
click at [1275, 273] on link "Automations" at bounding box center [1292, 278] width 119 height 46
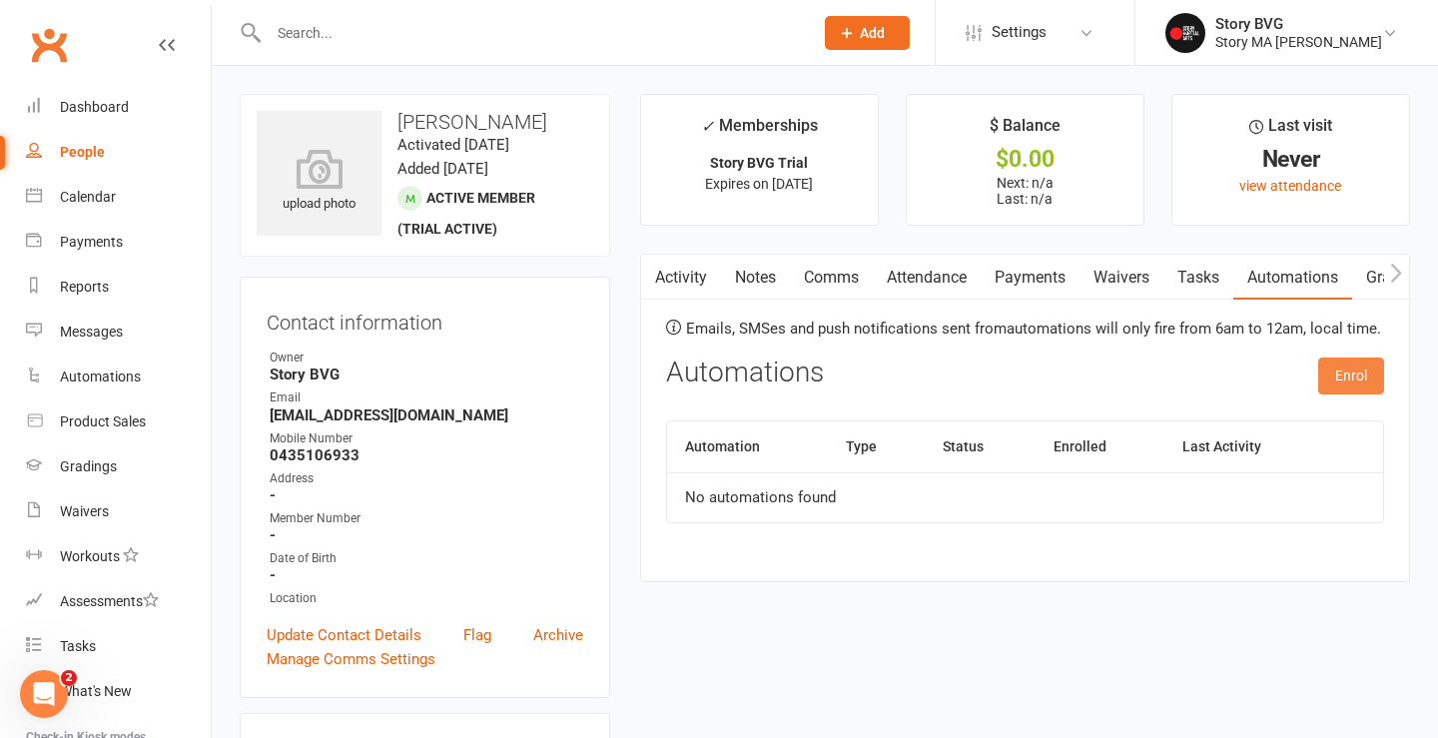
click at [1360, 379] on button "Enrol" at bounding box center [1351, 375] width 66 height 36
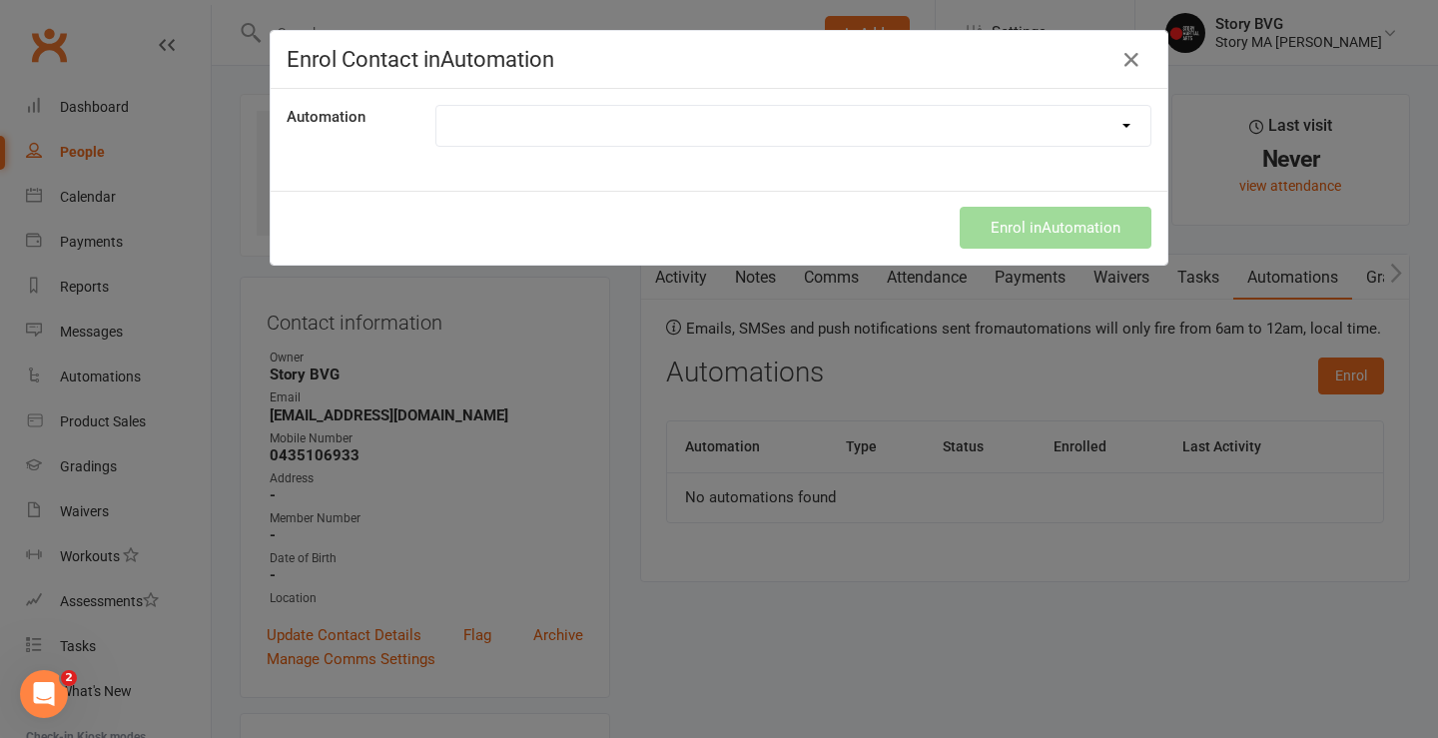
click at [968, 193] on div "Enrol in Automation" at bounding box center [719, 228] width 897 height 74
click at [1134, 60] on icon "button" at bounding box center [1131, 60] width 24 height 24
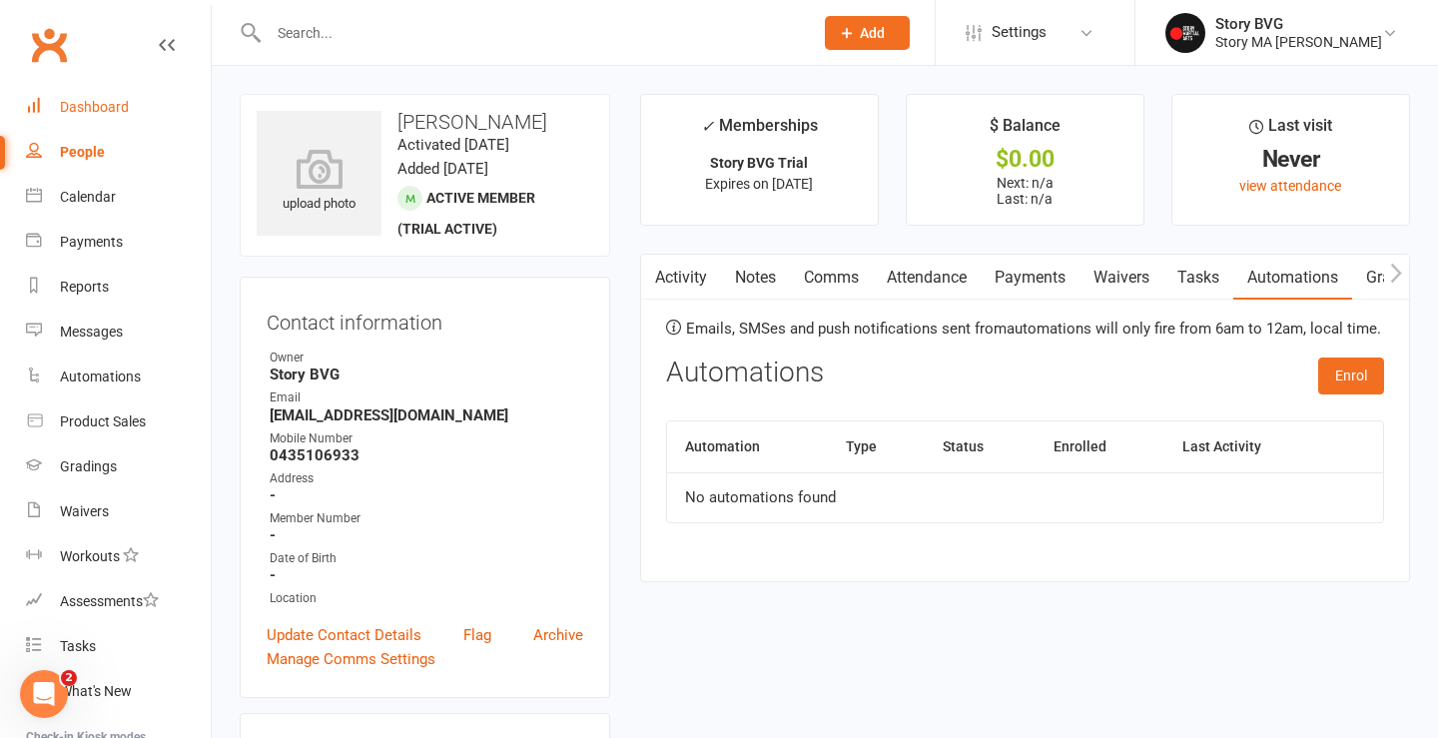
click at [125, 114] on div "Dashboard" at bounding box center [94, 107] width 69 height 16
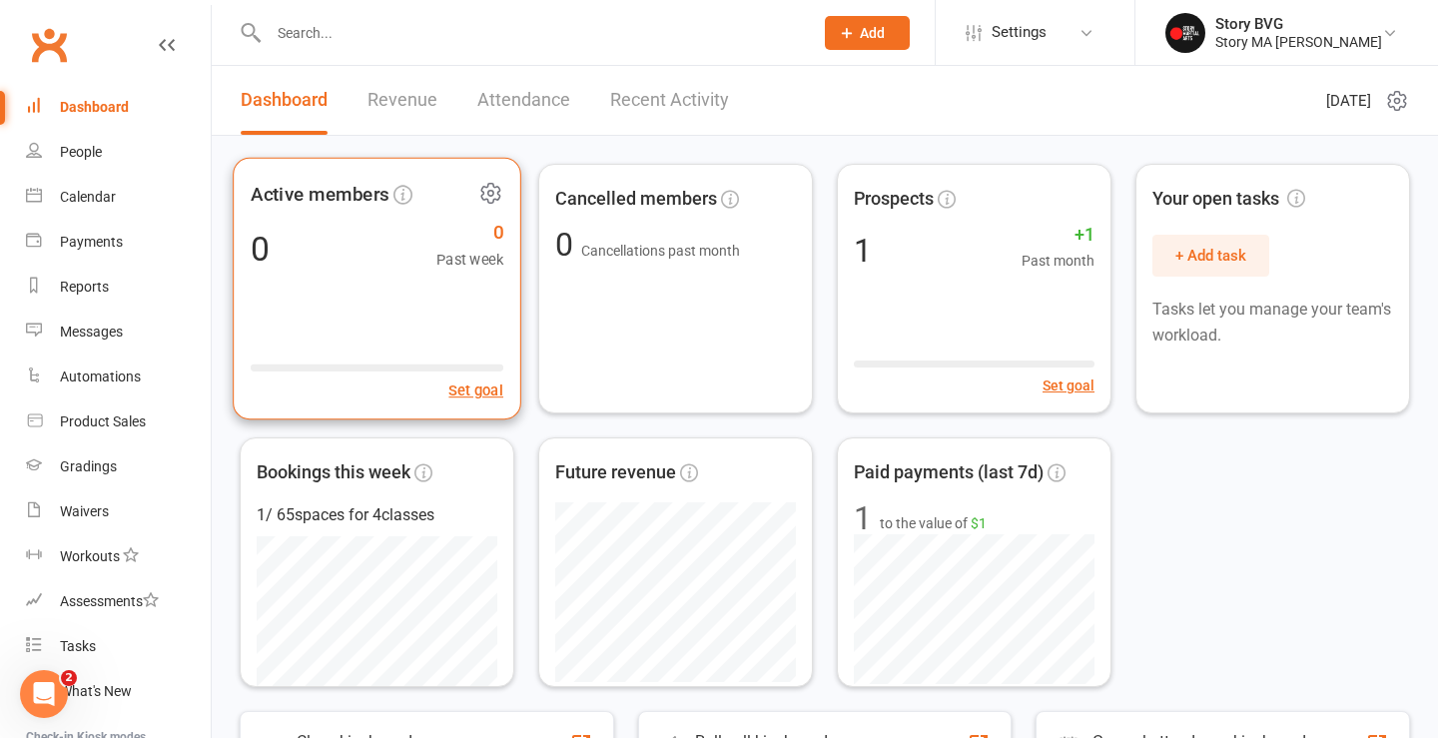
click at [492, 191] on icon at bounding box center [490, 193] width 5 height 5
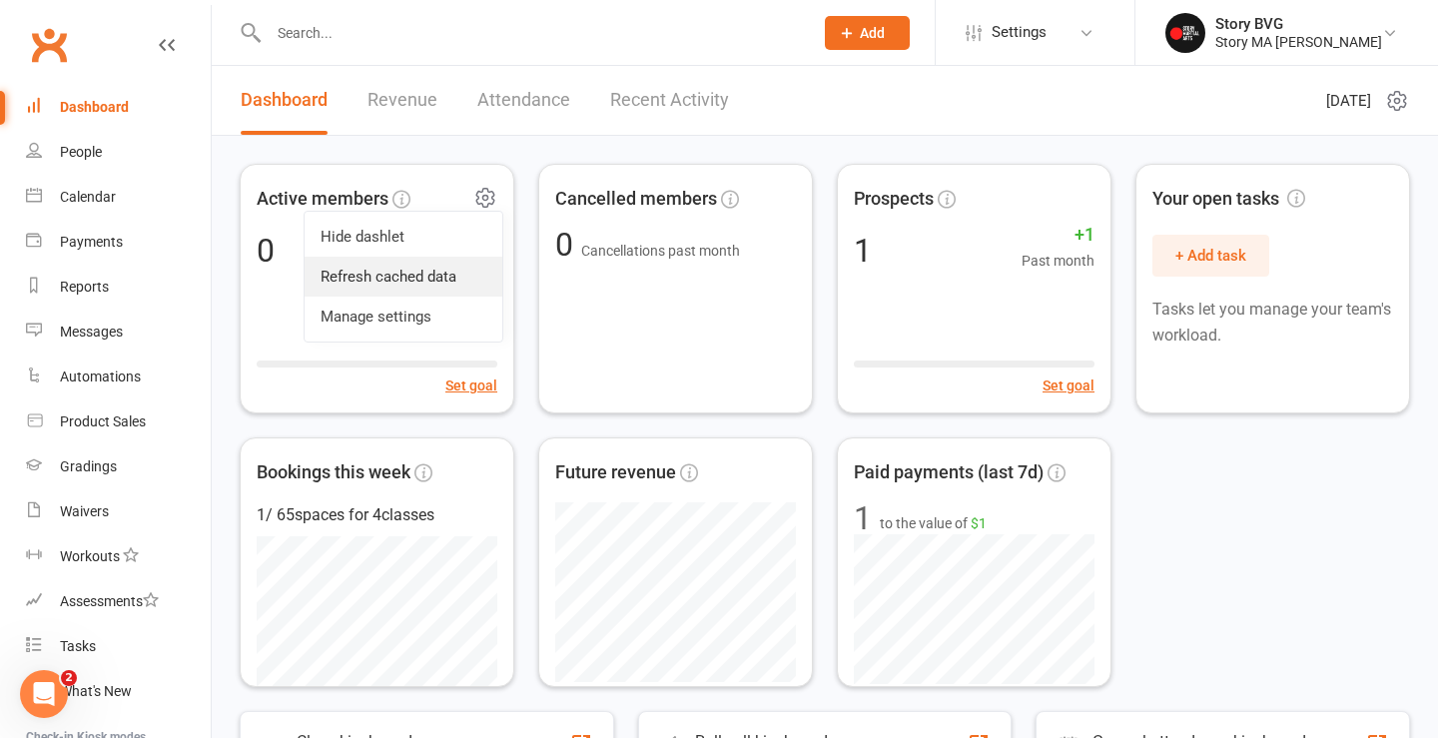
click at [421, 282] on link "Refresh cached data" at bounding box center [404, 277] width 198 height 40
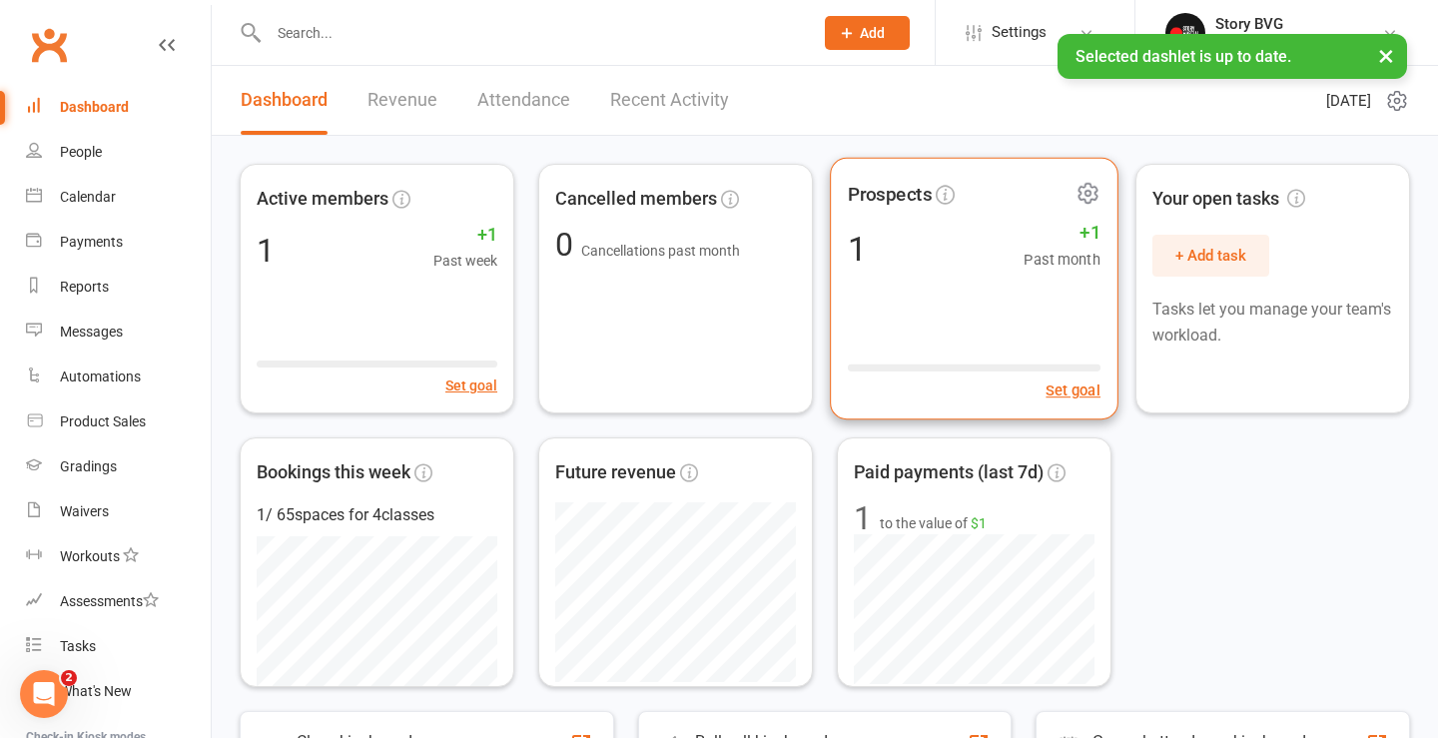
click at [972, 240] on div "1 +1 Past month" at bounding box center [974, 248] width 253 height 45
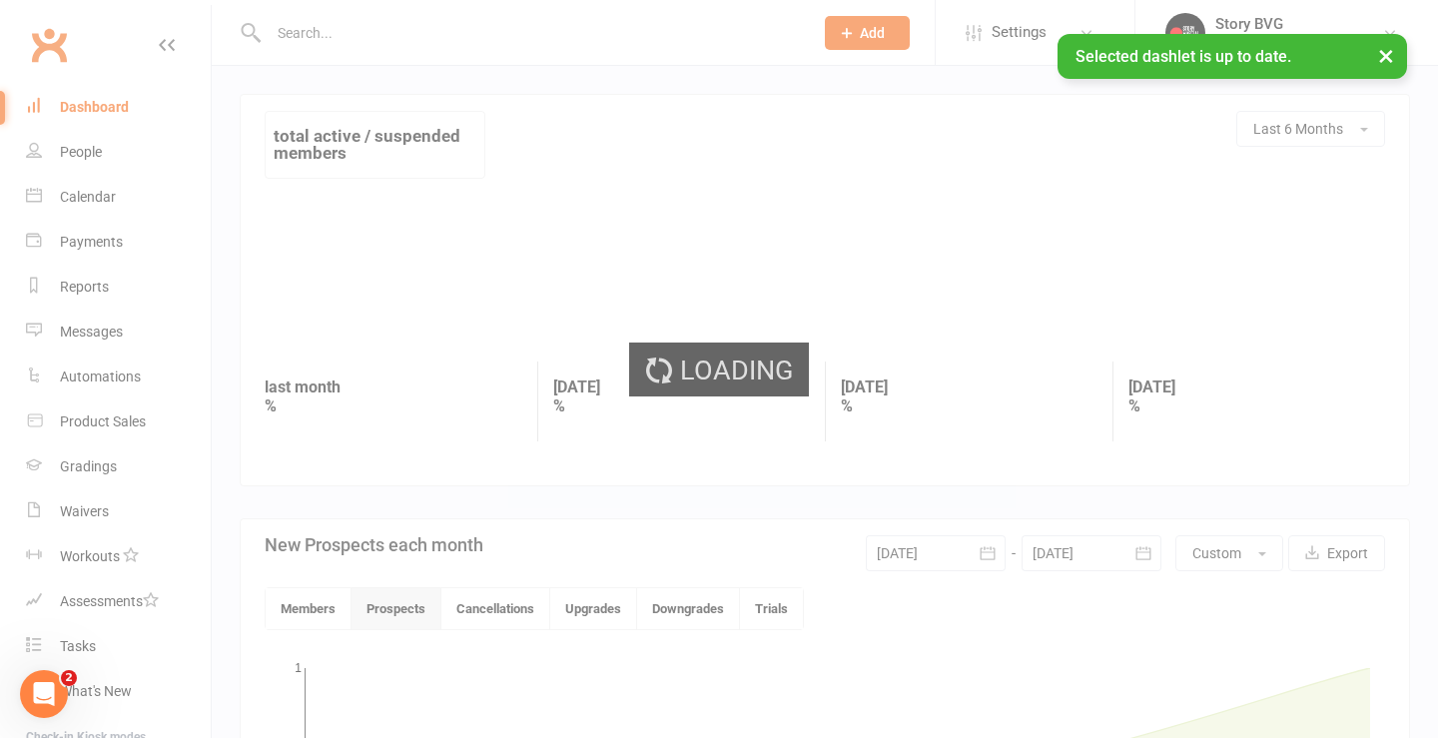
scroll to position [419, 0]
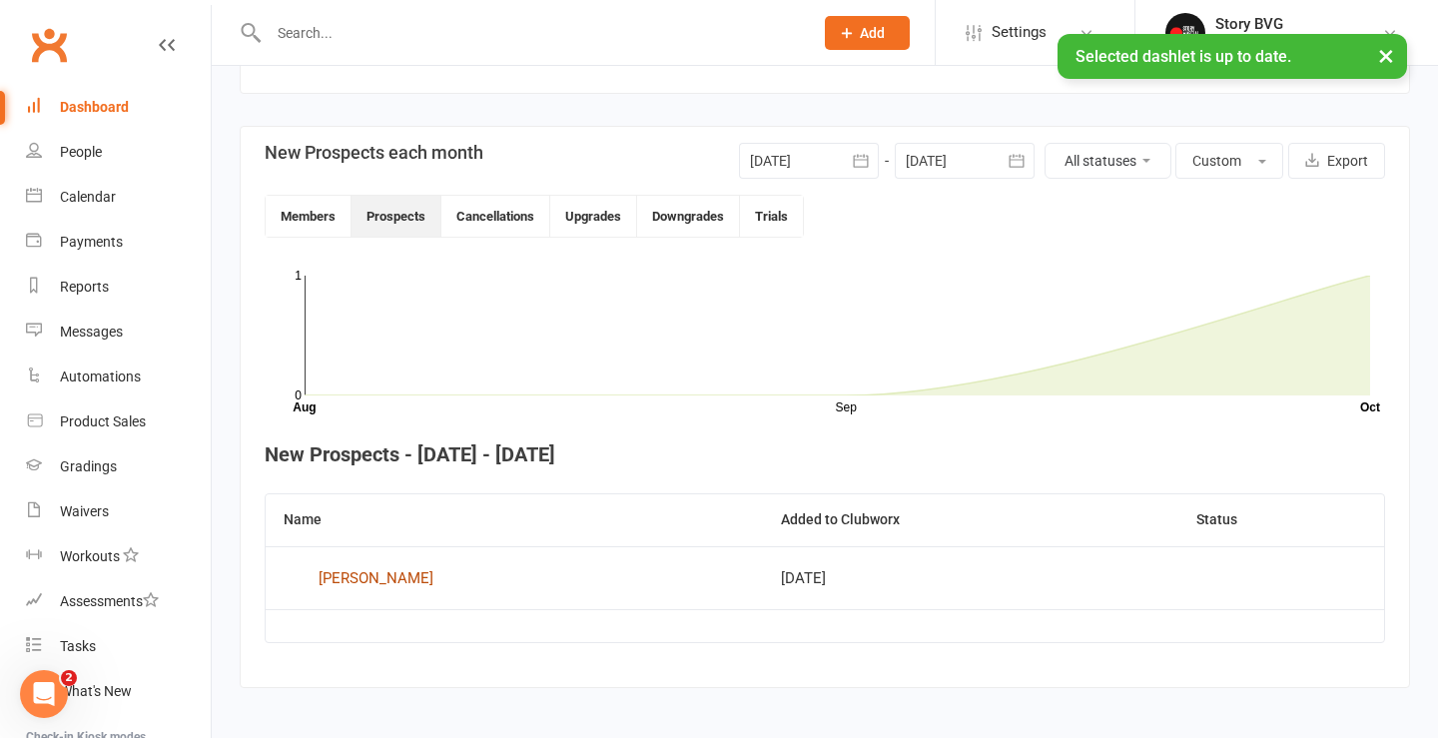
click at [397, 579] on div "Sweta Mainali" at bounding box center [375, 578] width 115 height 30
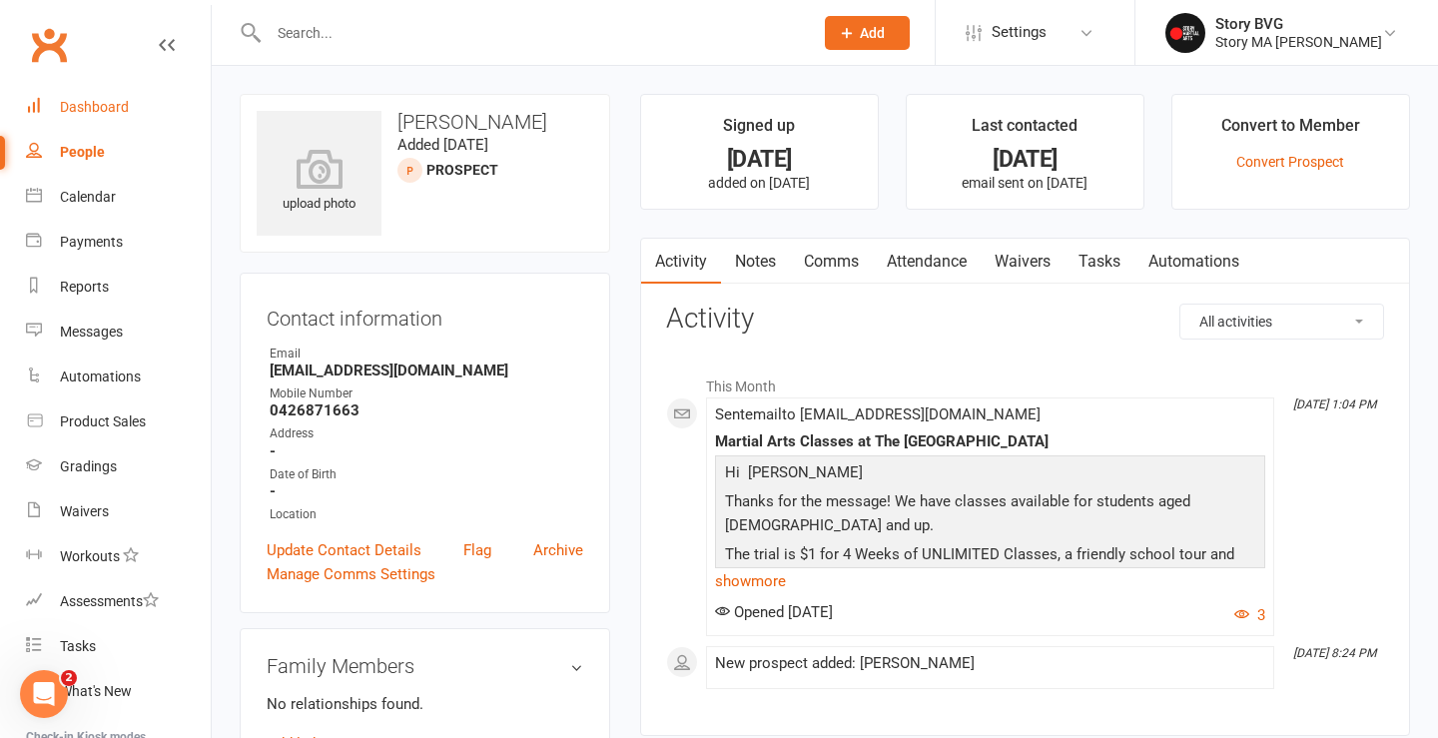
click at [93, 113] on div "Dashboard" at bounding box center [94, 107] width 69 height 16
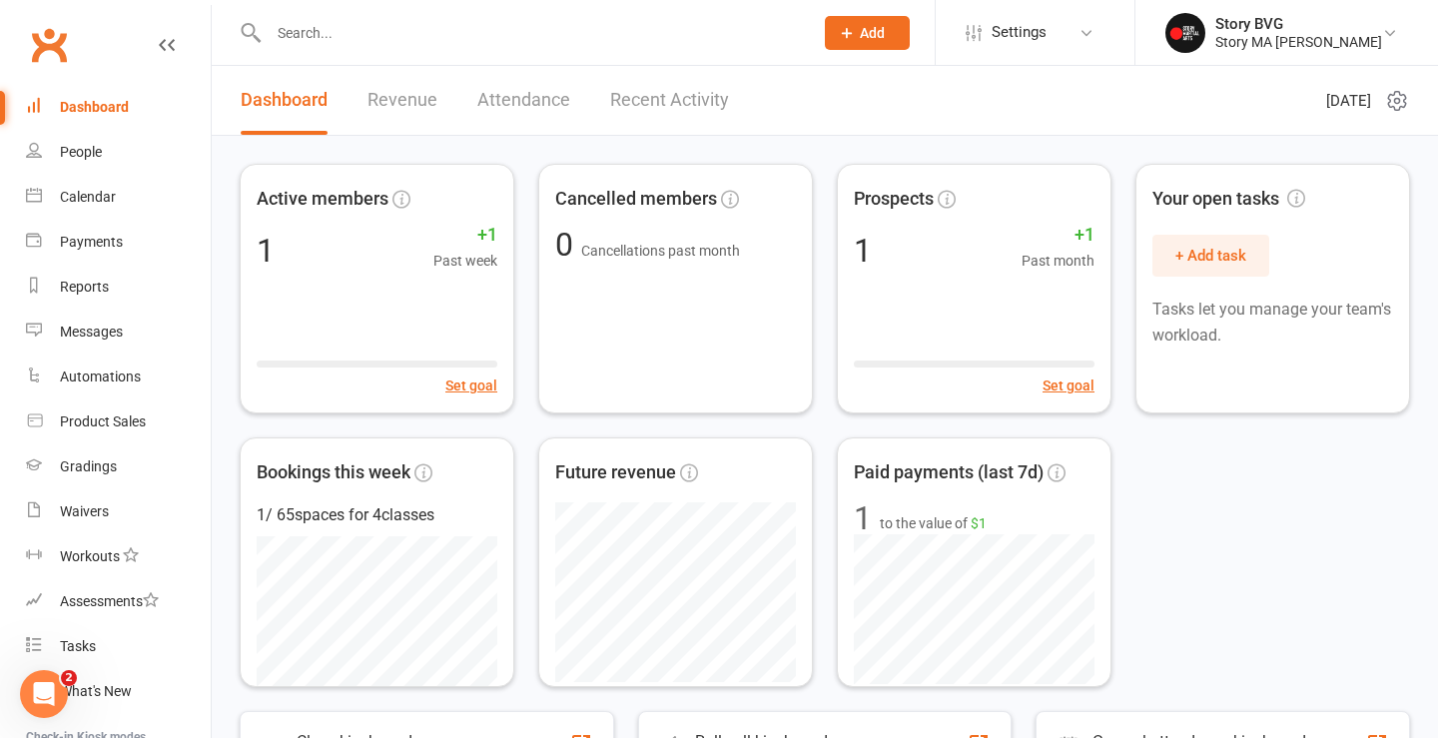
click at [660, 100] on link "Recent Activity" at bounding box center [669, 100] width 119 height 69
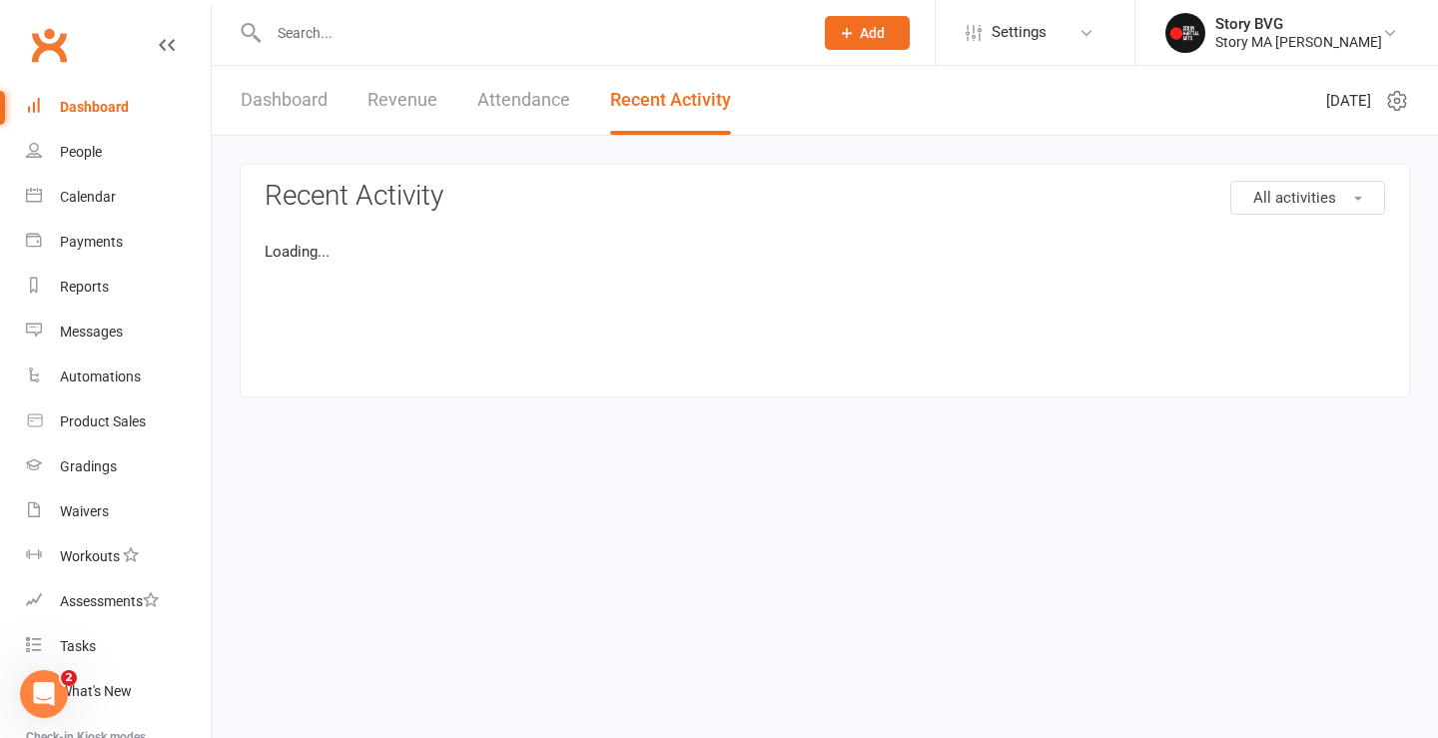
click at [602, 171] on section "All activities Recent Activity Loading..." at bounding box center [825, 281] width 1170 height 234
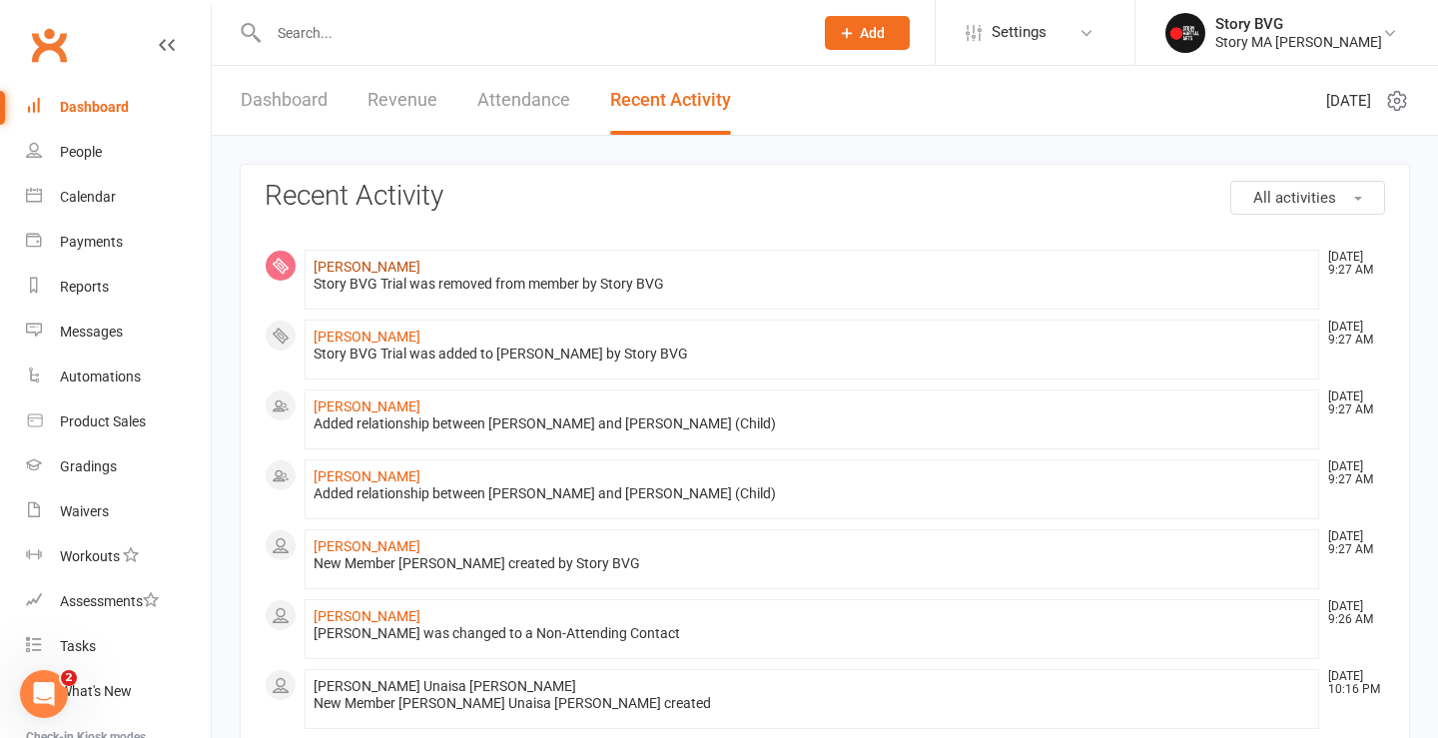
click at [371, 266] on link "Saagrika Sharma" at bounding box center [366, 267] width 107 height 16
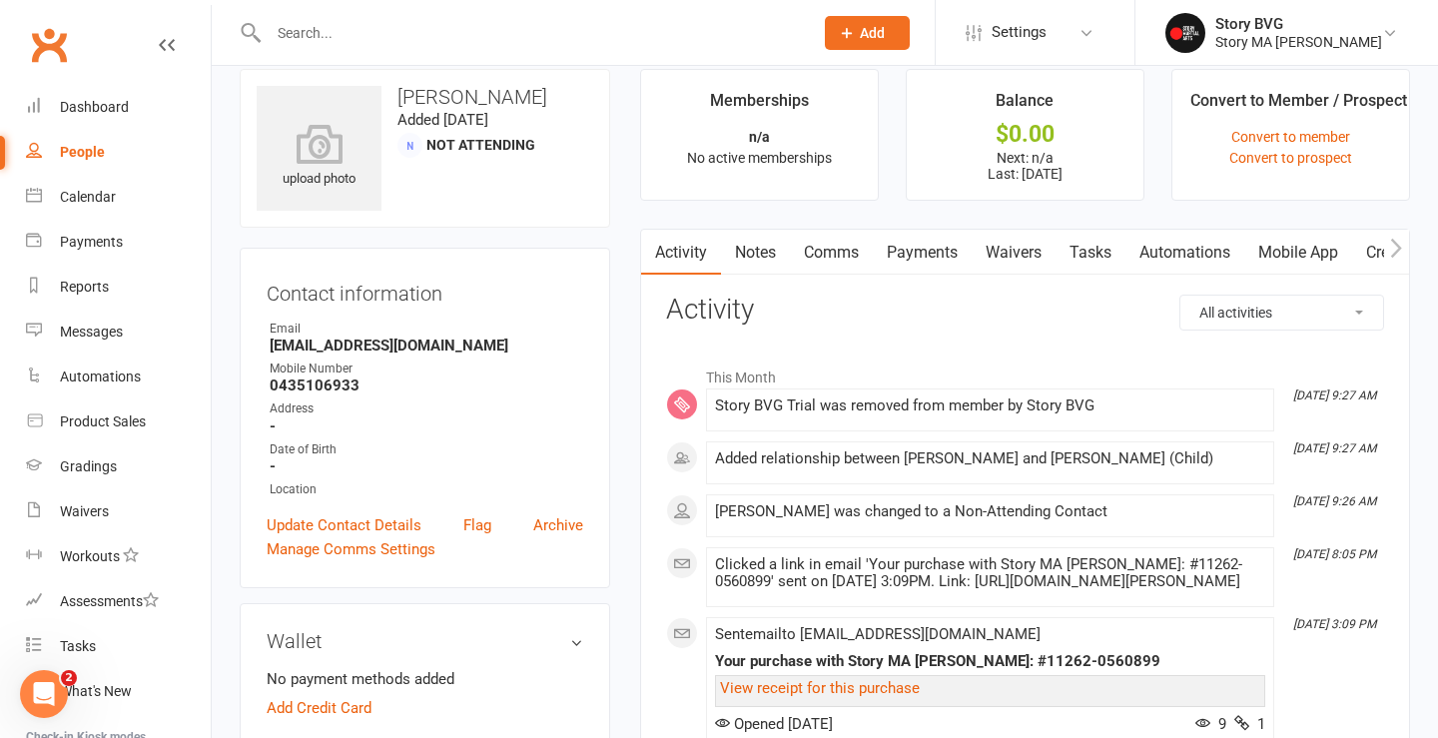
scroll to position [25, 0]
click at [840, 244] on link "Comms" at bounding box center [831, 253] width 83 height 46
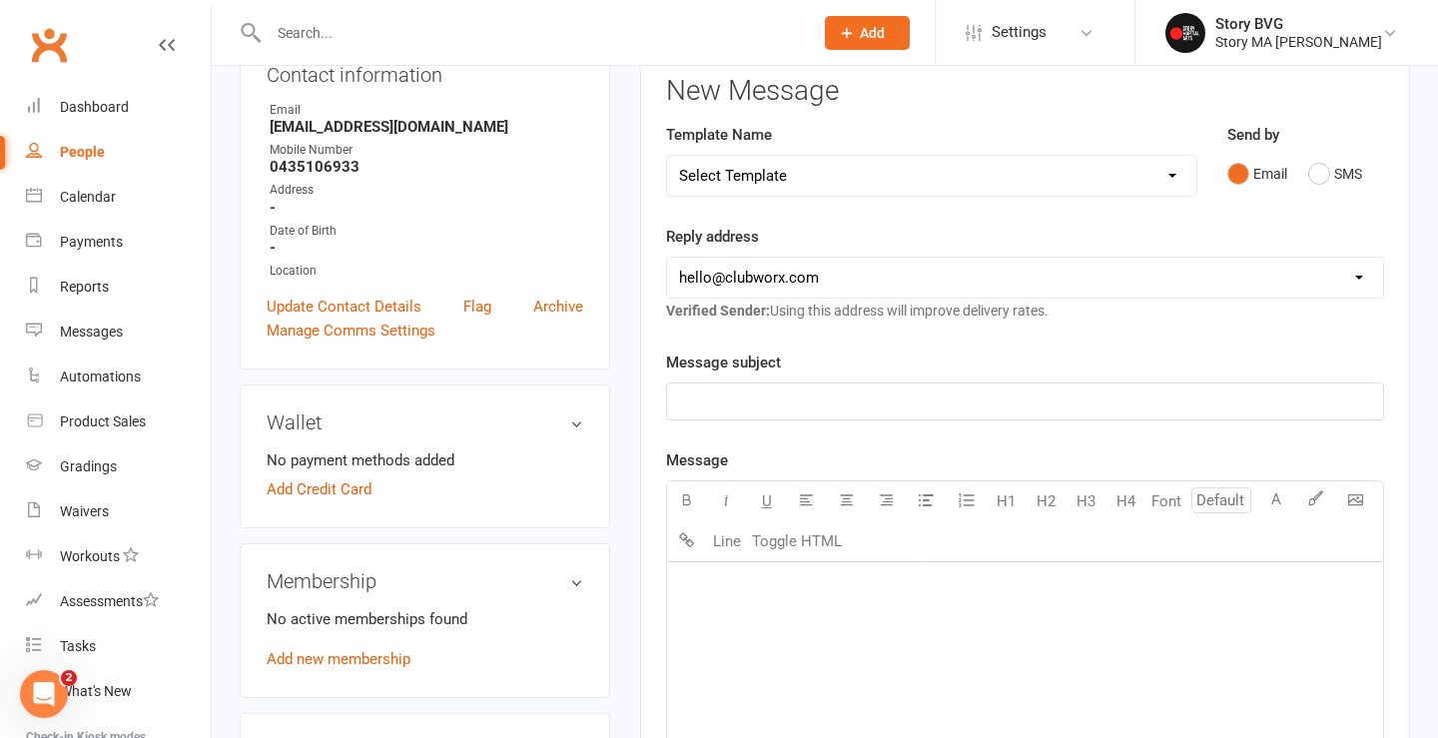
scroll to position [252, 0]
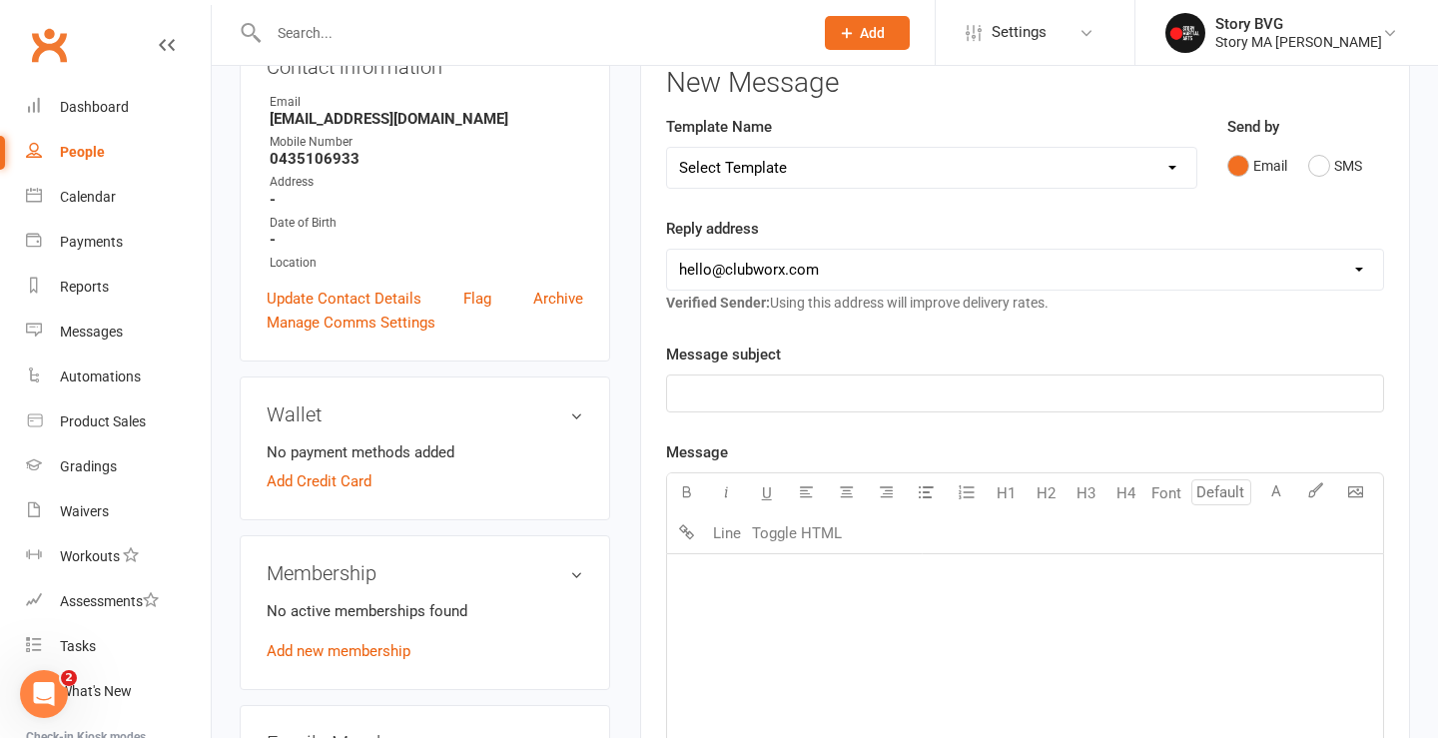
select select "1"
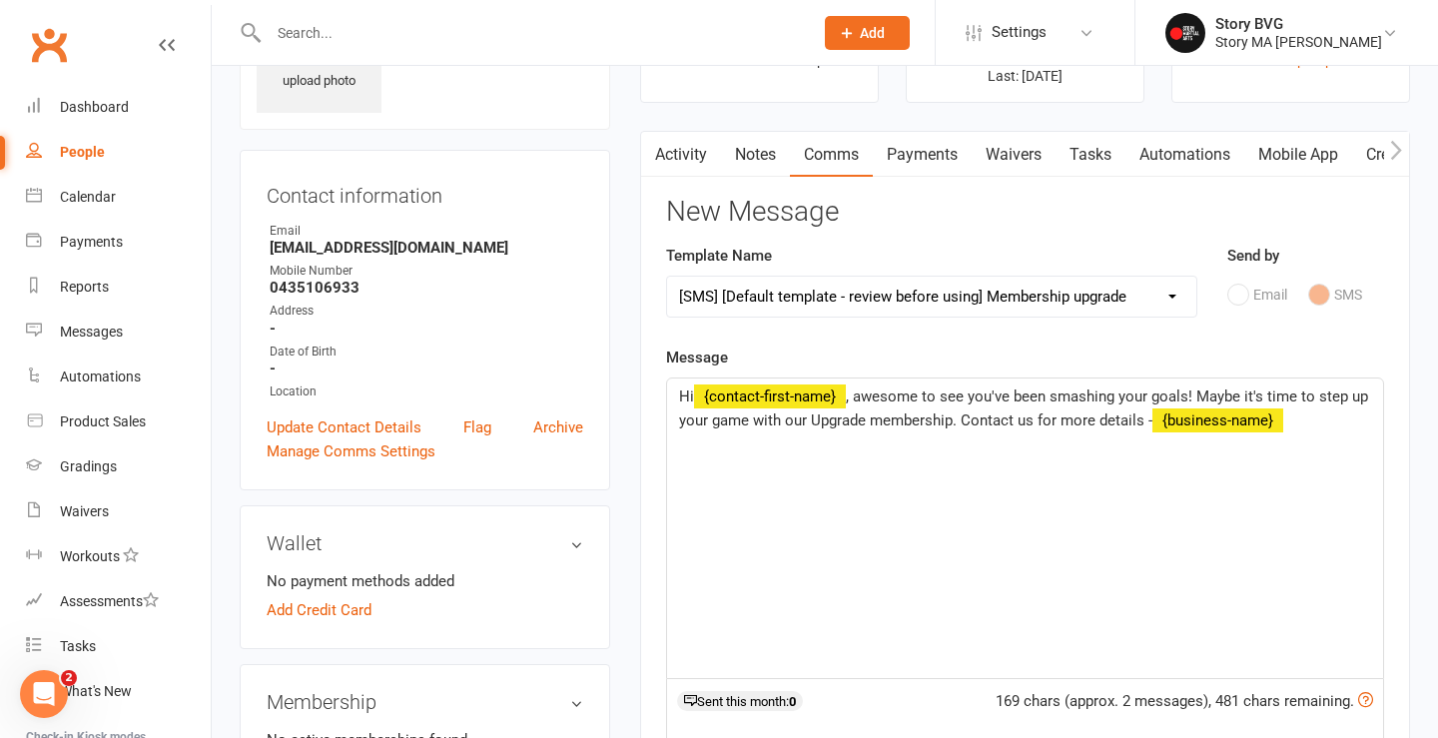
scroll to position [107, 0]
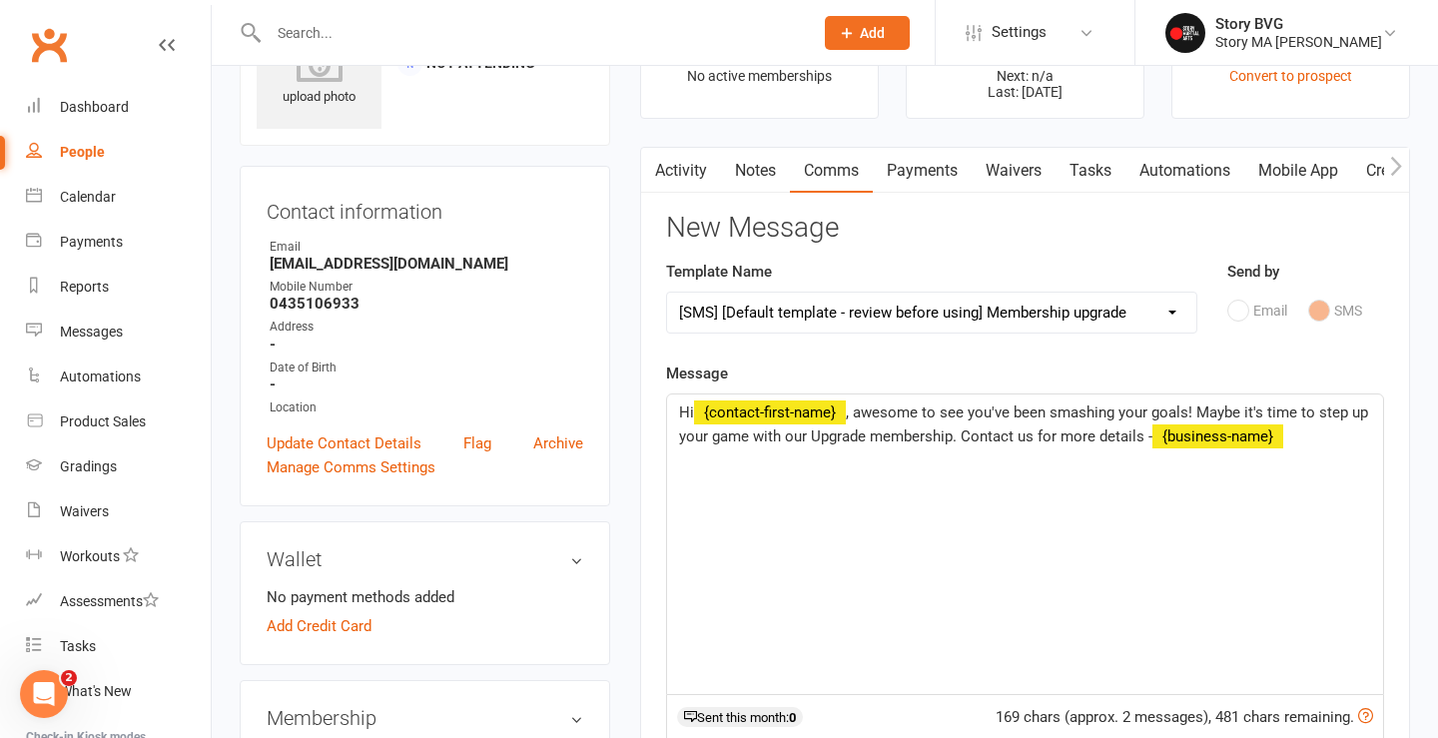
select select "21"
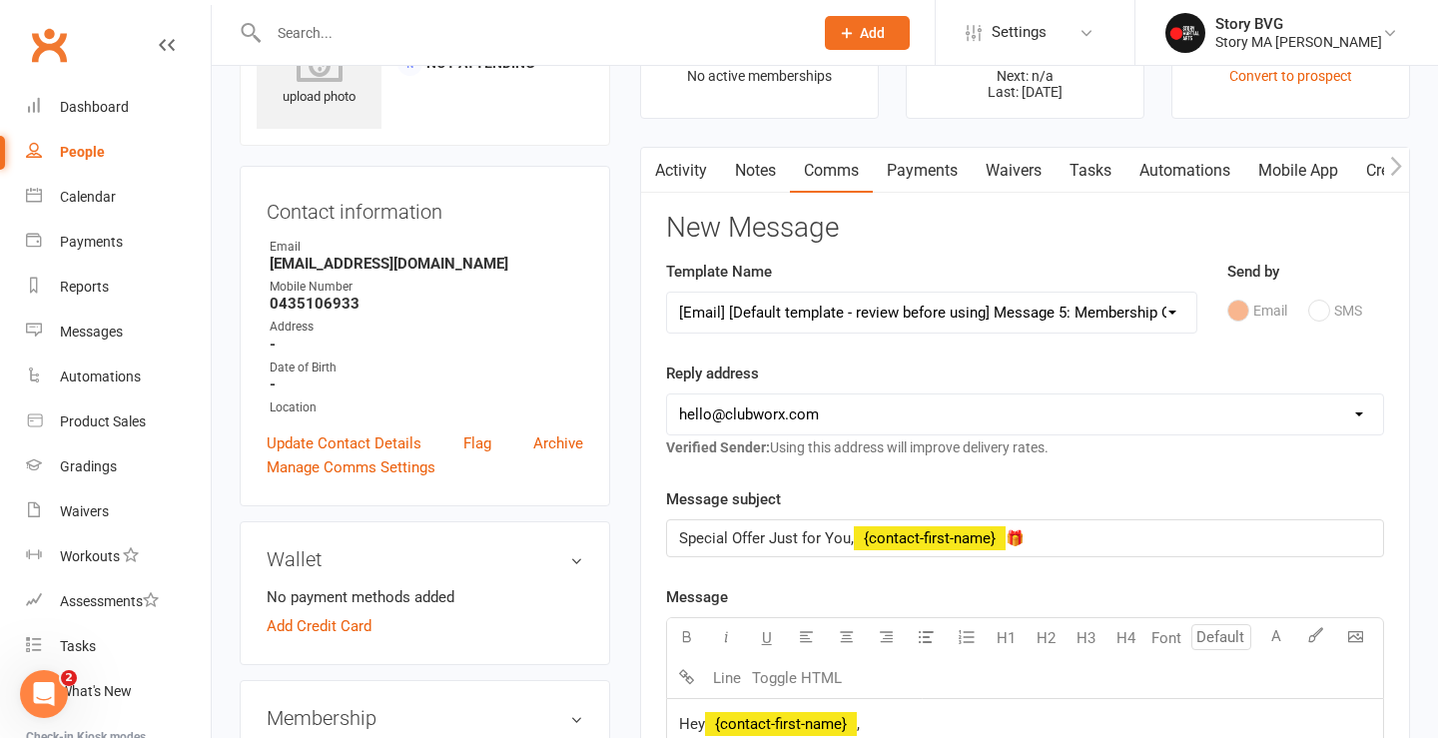
select select "1"
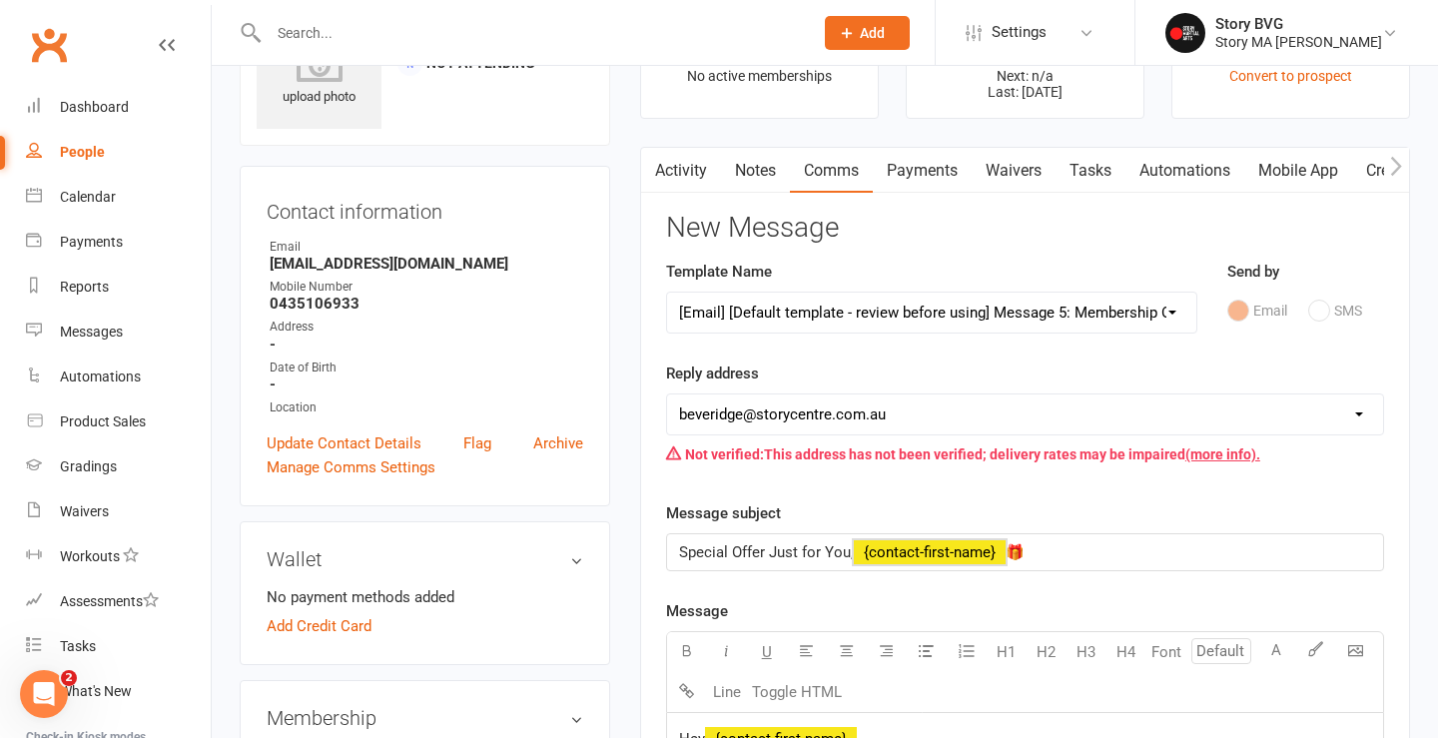
drag, startPoint x: 1040, startPoint y: 546, endPoint x: 680, endPoint y: 544, distance: 360.4
click at [680, 544] on p "Special Offer Just for You, ﻿ {contact-first-name} 🎁" at bounding box center [1025, 552] width 692 height 24
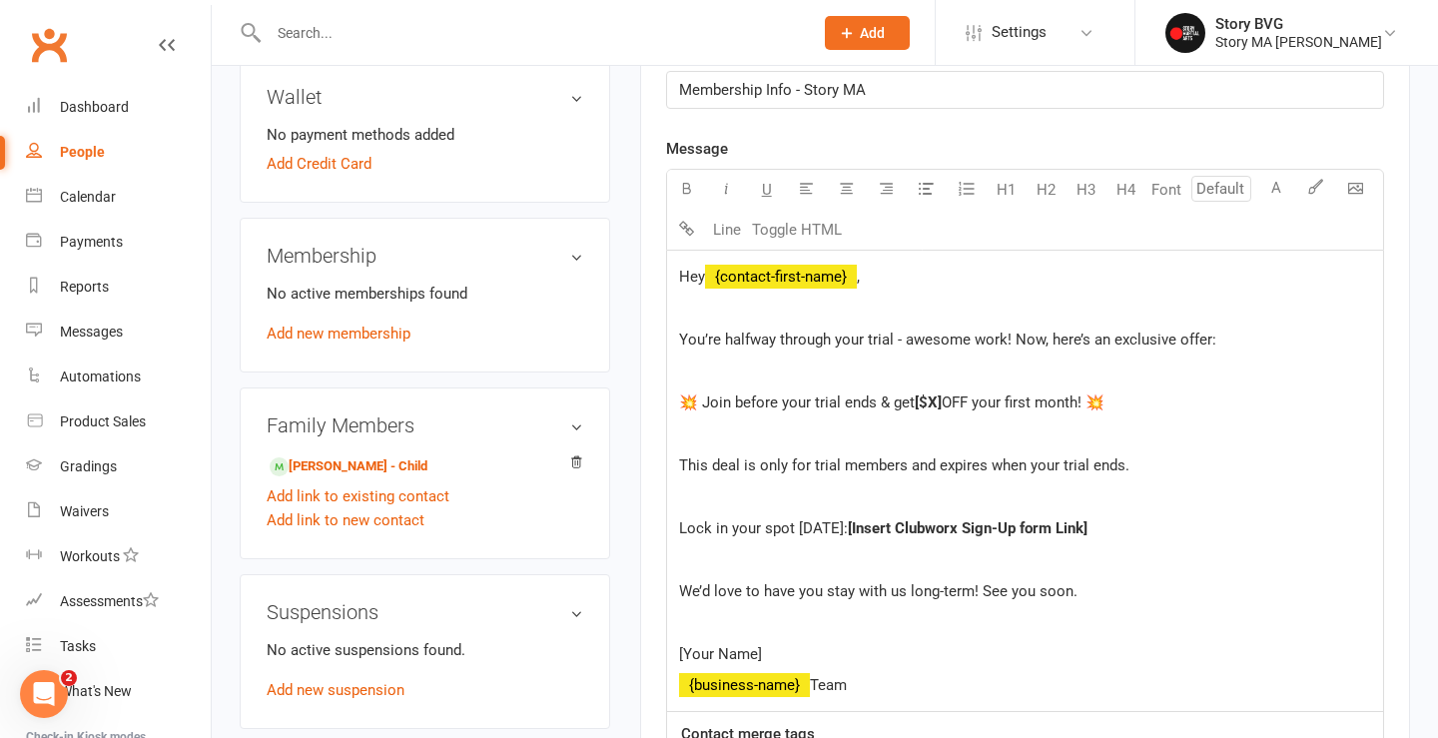
scroll to position [572, 0]
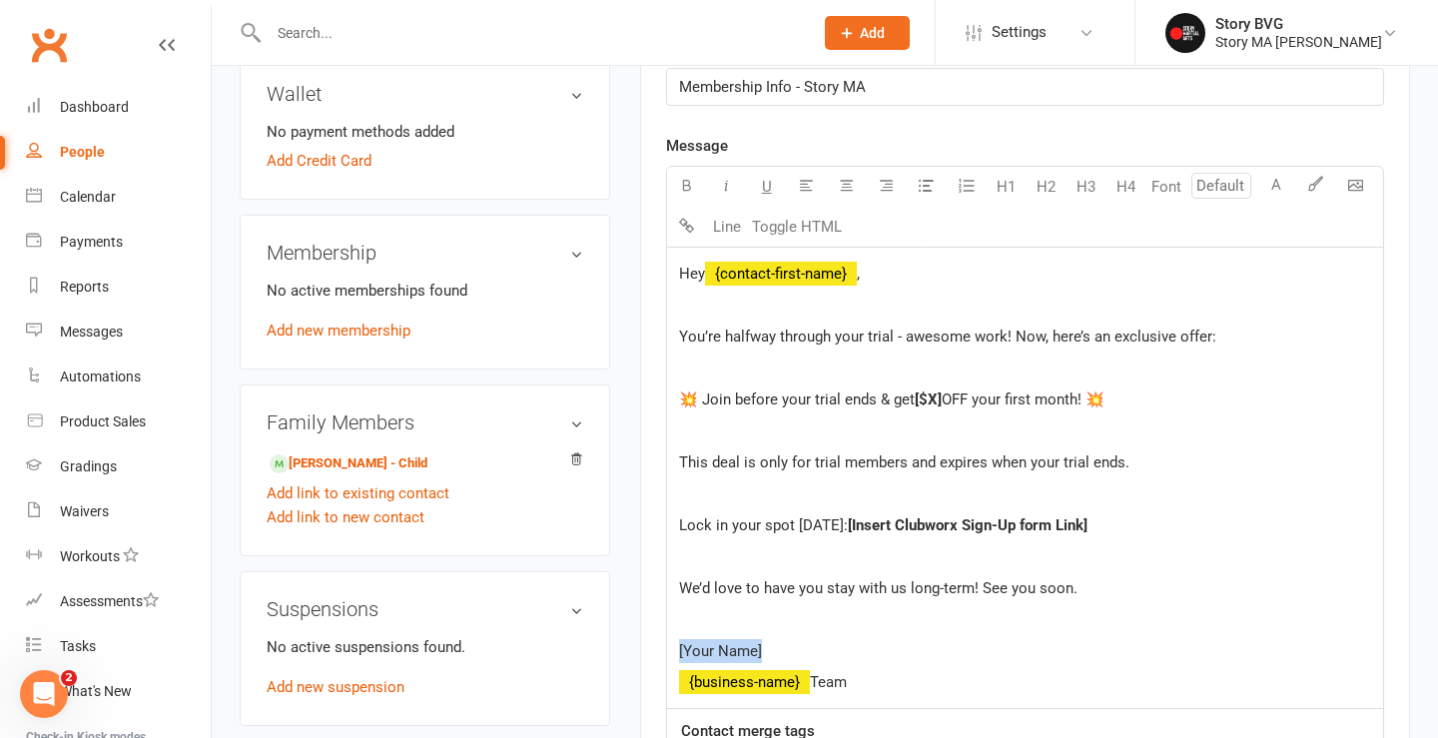
drag, startPoint x: 770, startPoint y: 650, endPoint x: 613, endPoint y: 642, distance: 156.9
click at [613, 642] on div "upload photo Saagrika Sharma Added 7 October, 2025 Not Attending Contact inform…" at bounding box center [825, 338] width 1200 height 1632
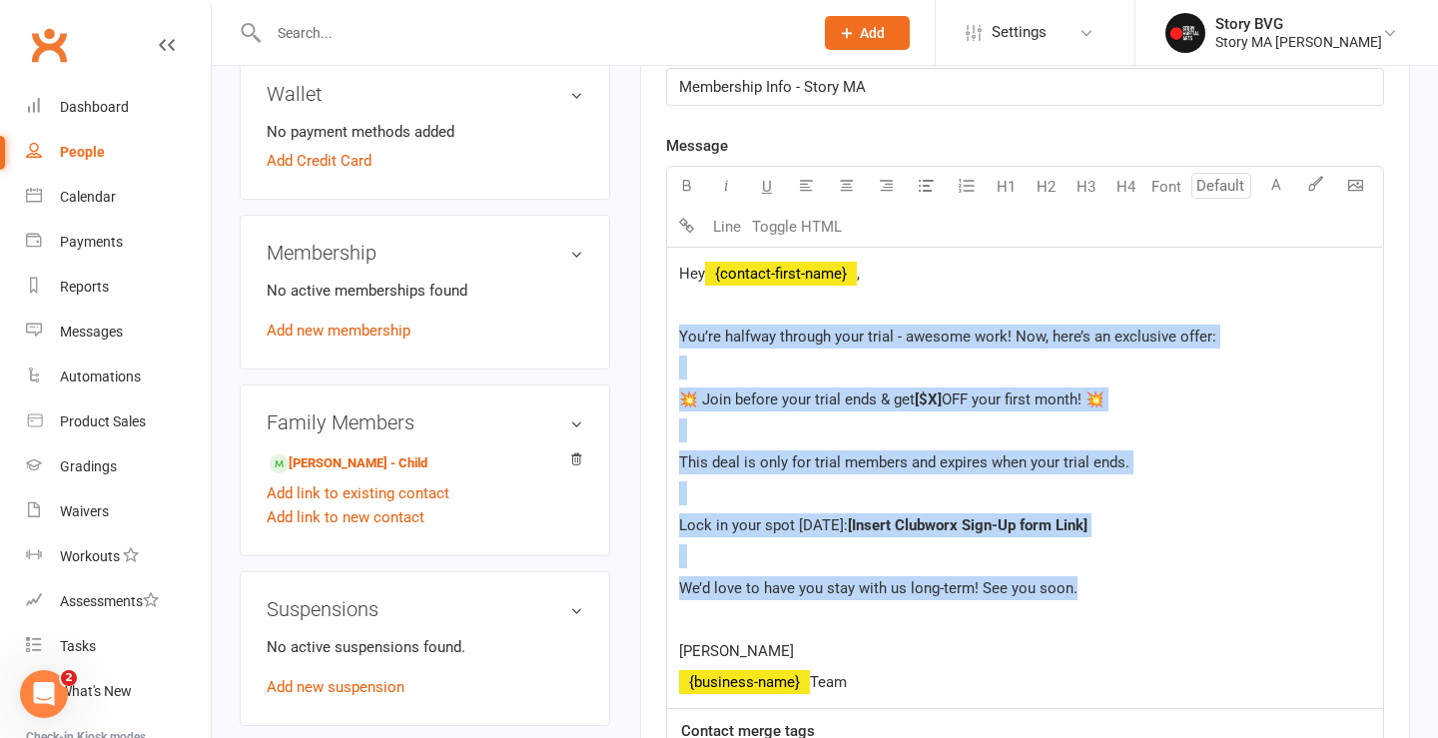
drag, startPoint x: 1084, startPoint y: 588, endPoint x: 658, endPoint y: 336, distance: 495.0
click at [658, 336] on div "Activity Notes Comms Payments Waivers Tasks Automations Mobile App Credit balan…" at bounding box center [1025, 394] width 770 height 1425
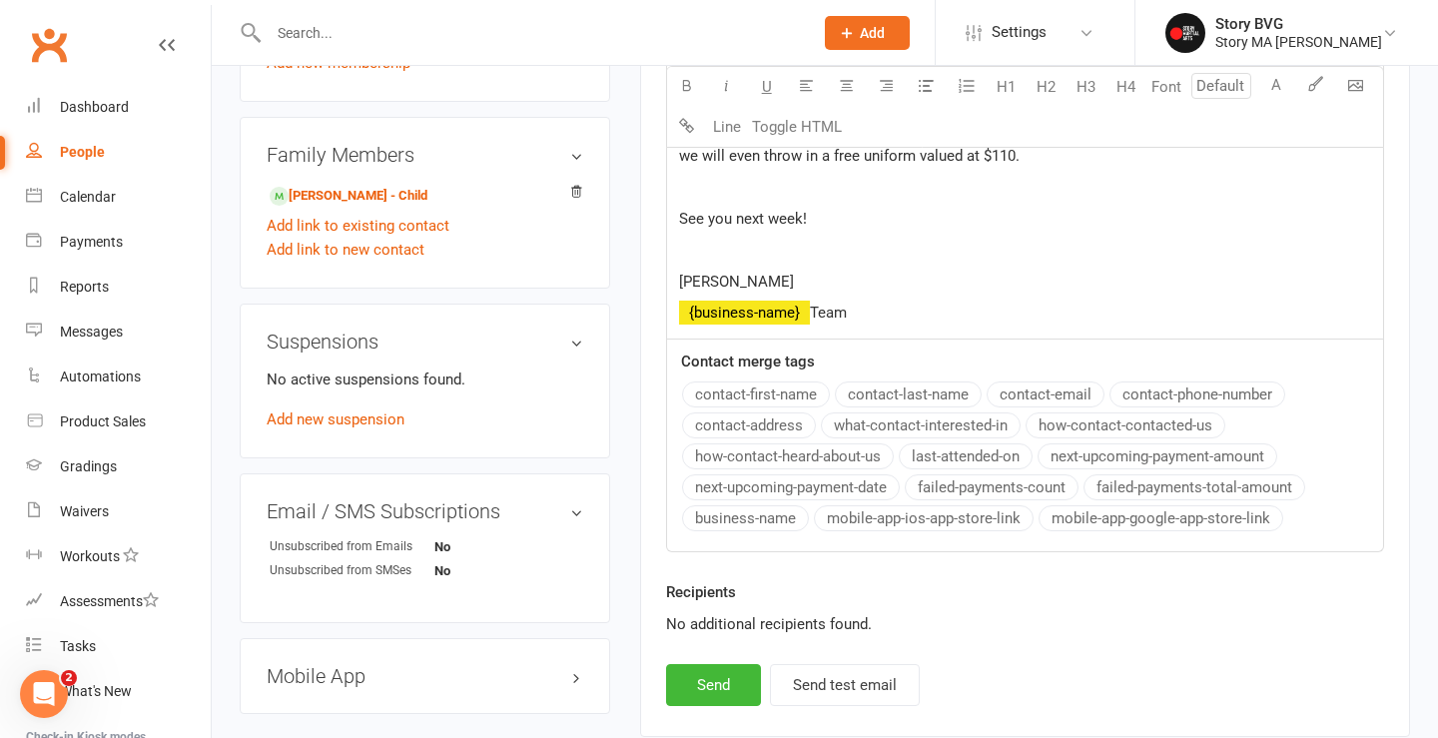
scroll to position [851, 0]
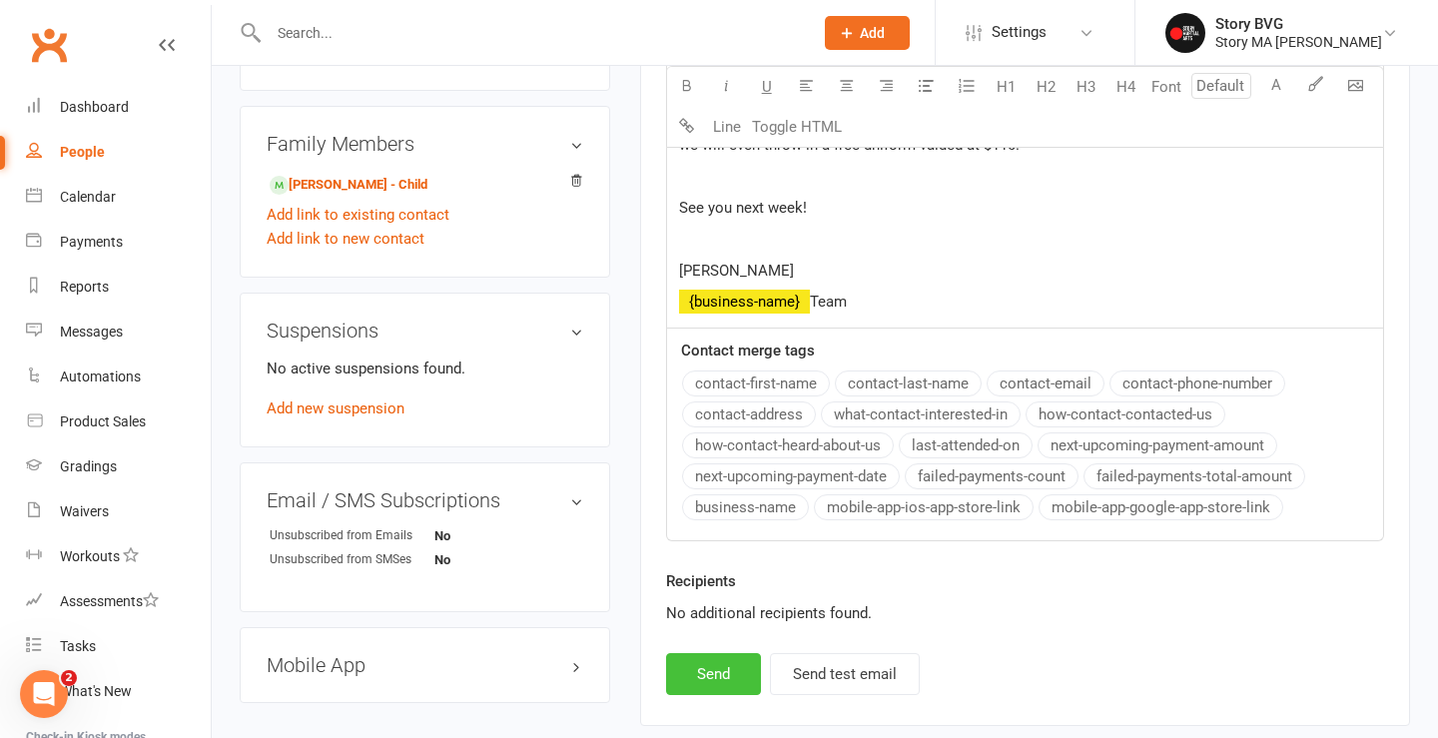
click at [707, 684] on button "Send" at bounding box center [713, 674] width 95 height 42
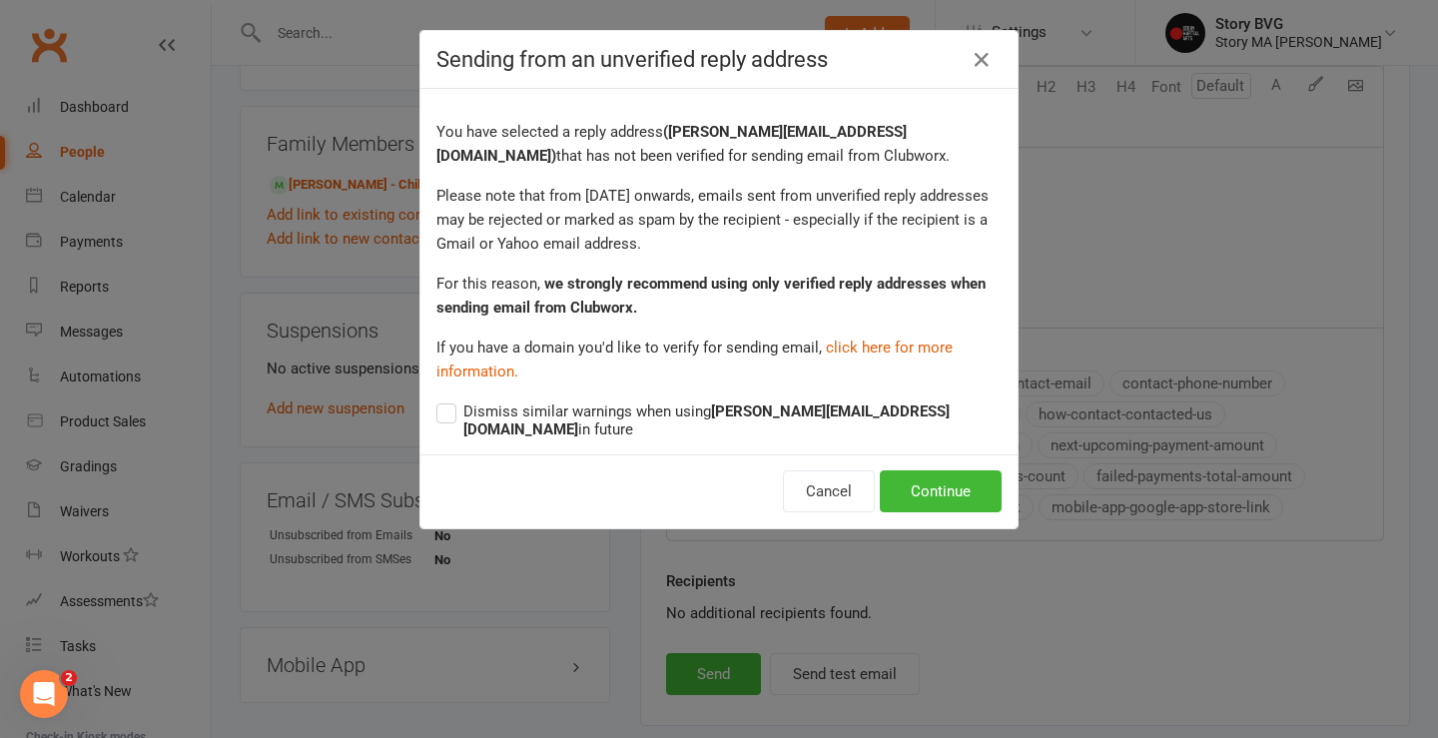
click at [862, 413] on strong "beveridge@storycentre.com.au" at bounding box center [706, 420] width 486 height 36
click at [862, 399] on input "Dismiss similar warnings when using beveridge@storycentre.com.au in future" at bounding box center [718, 399] width 565 height 0
click at [978, 493] on button "Continue" at bounding box center [941, 491] width 122 height 42
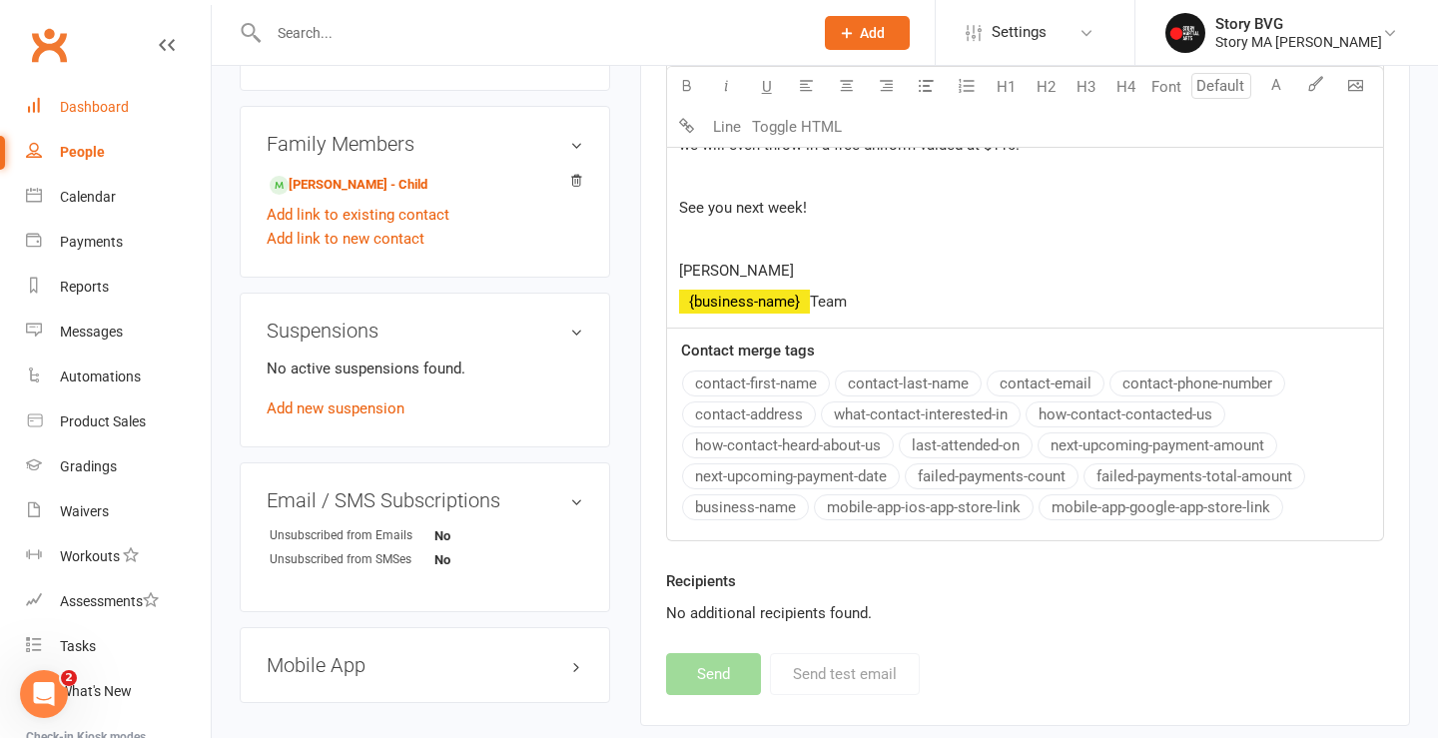
select select
select select "0"
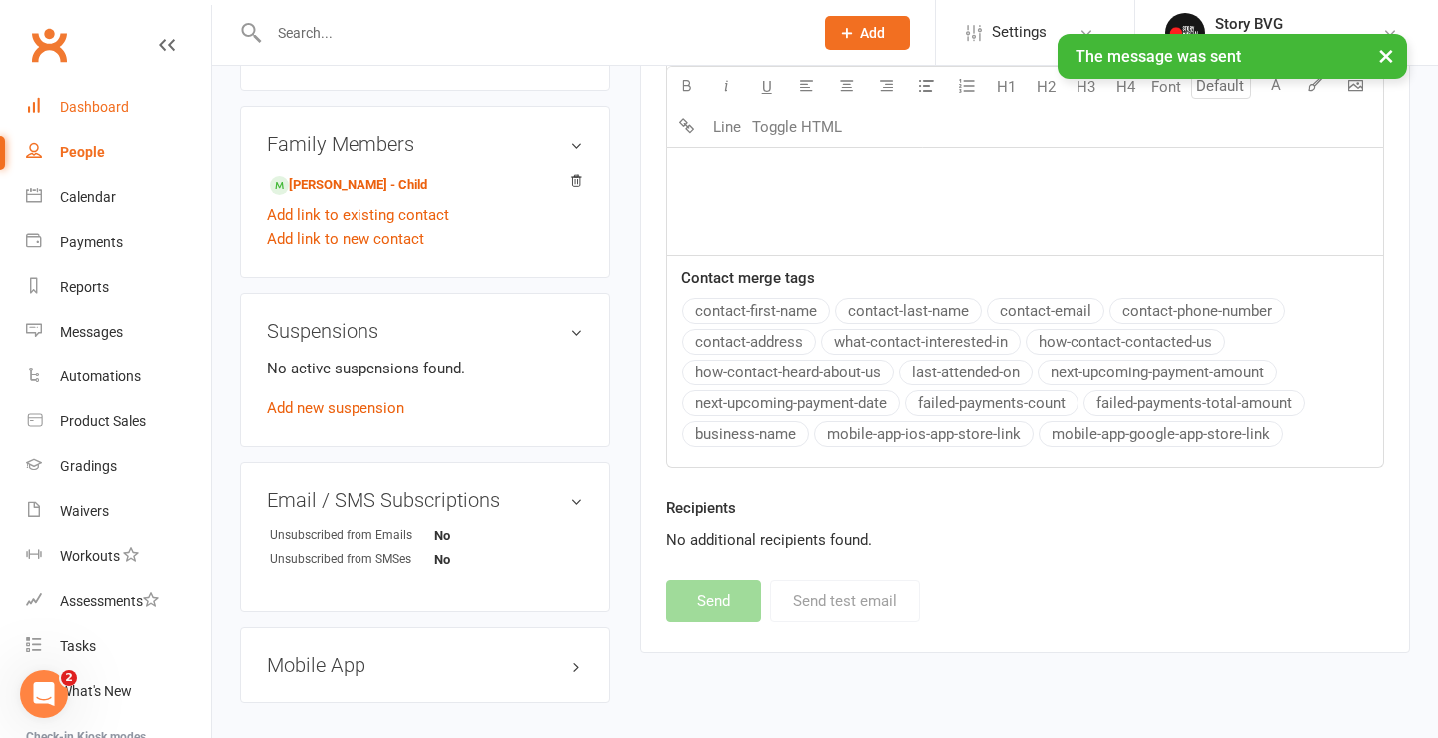
click at [102, 106] on div "Dashboard" at bounding box center [94, 107] width 69 height 16
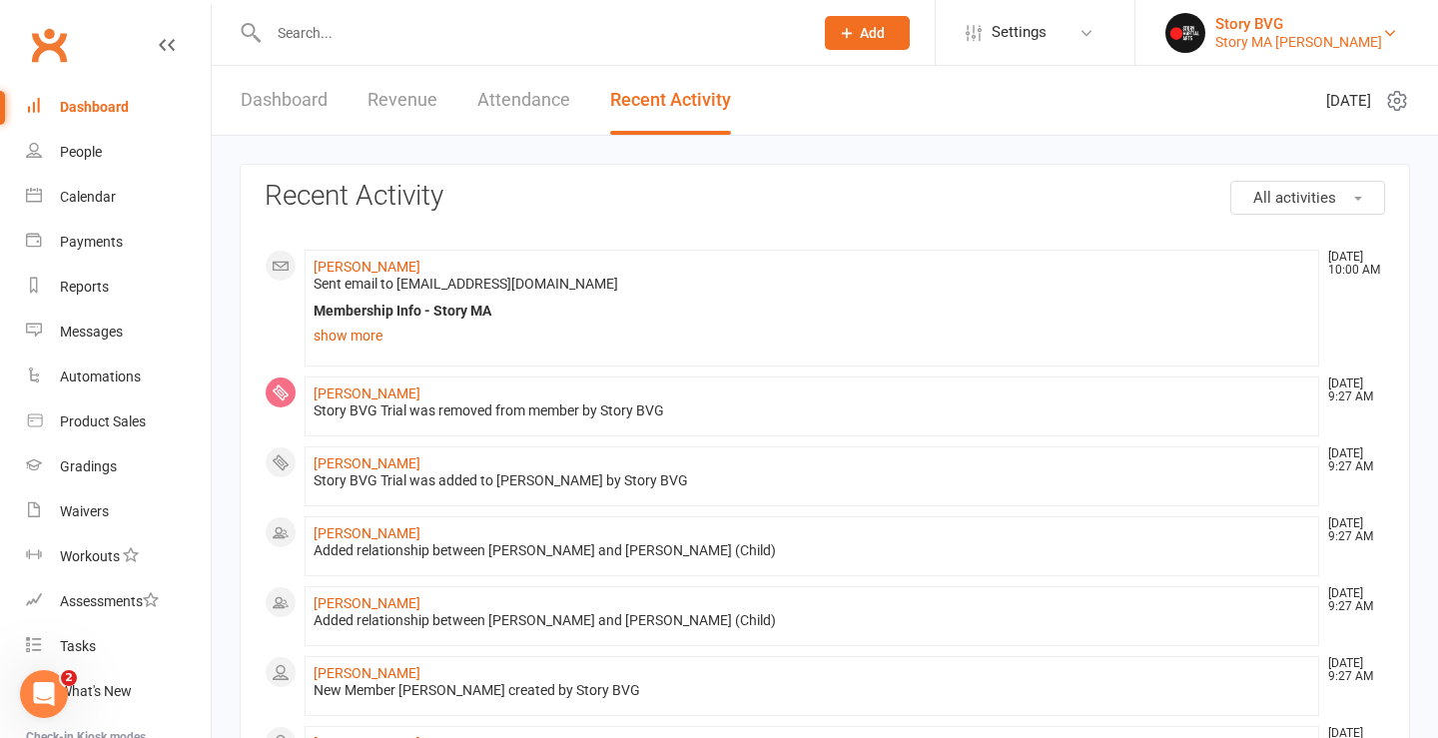
click at [1271, 20] on div "Story BVG" at bounding box center [1298, 24] width 167 height 18
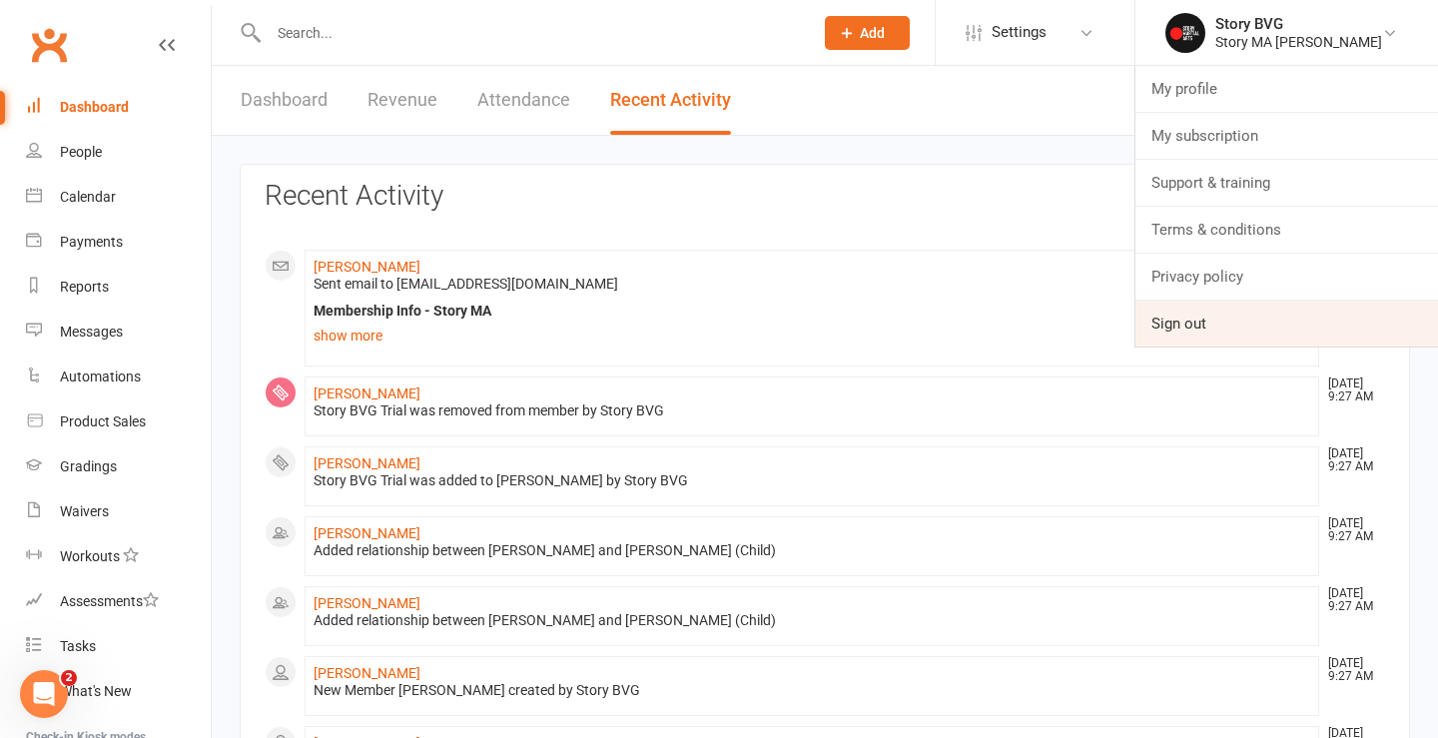
click at [1204, 329] on link "Sign out" at bounding box center [1286, 324] width 303 height 46
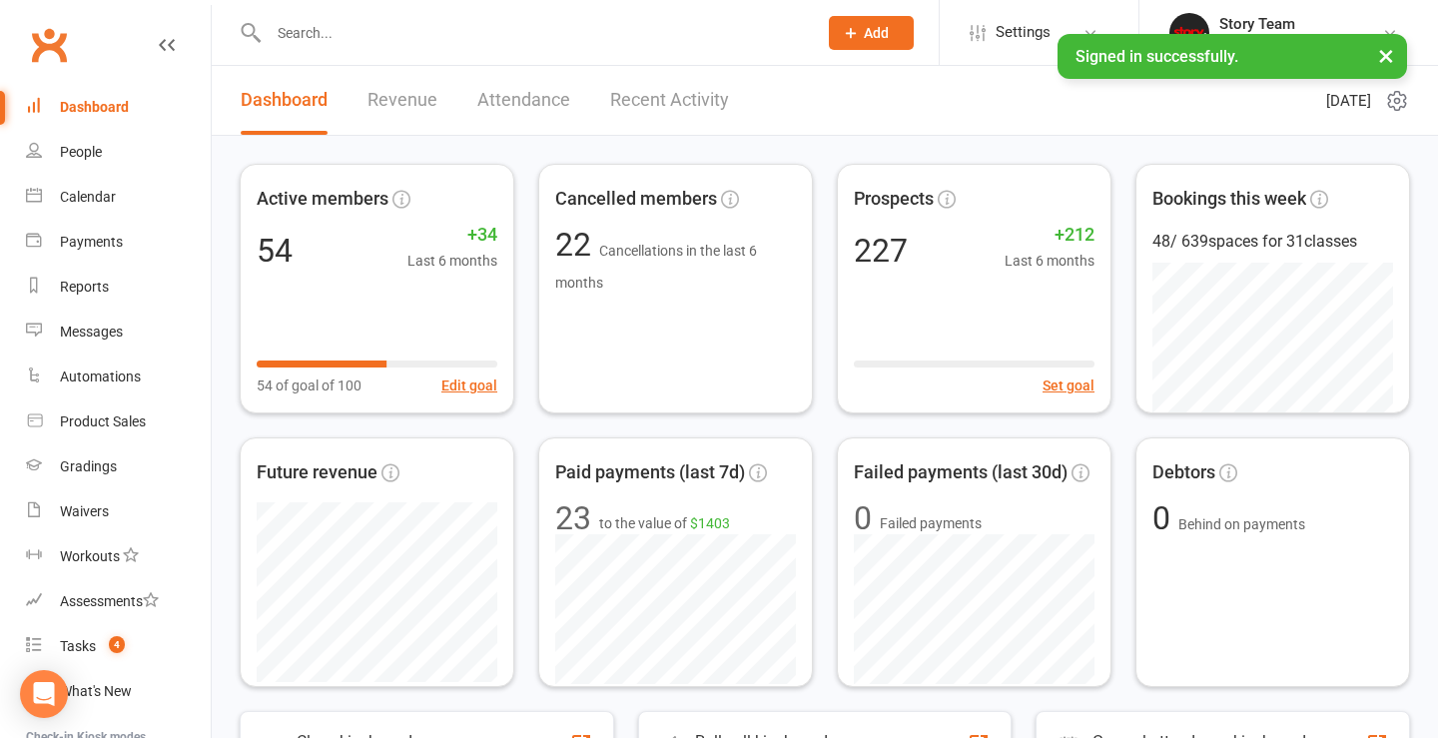
click at [694, 101] on link "Recent Activity" at bounding box center [669, 100] width 119 height 69
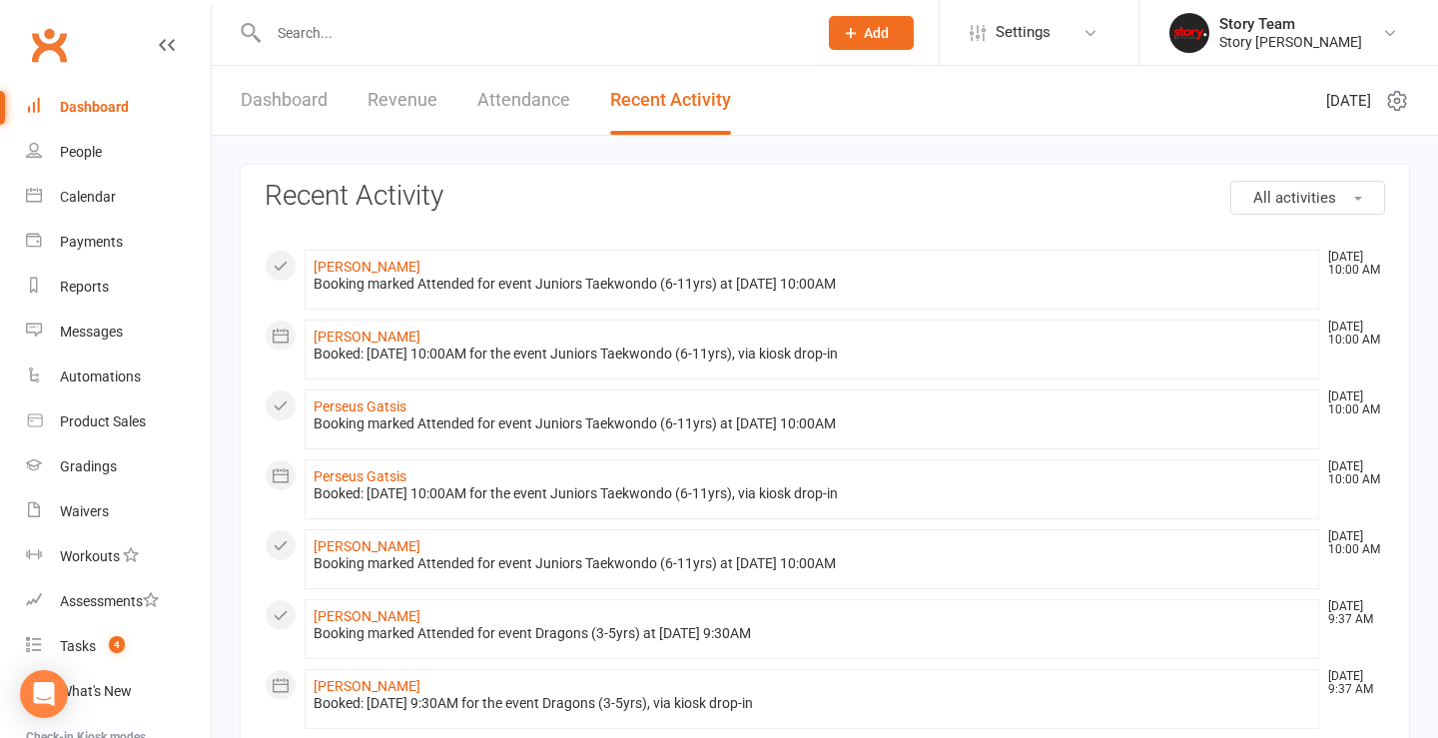
click at [256, 121] on link "Dashboard" at bounding box center [284, 100] width 87 height 69
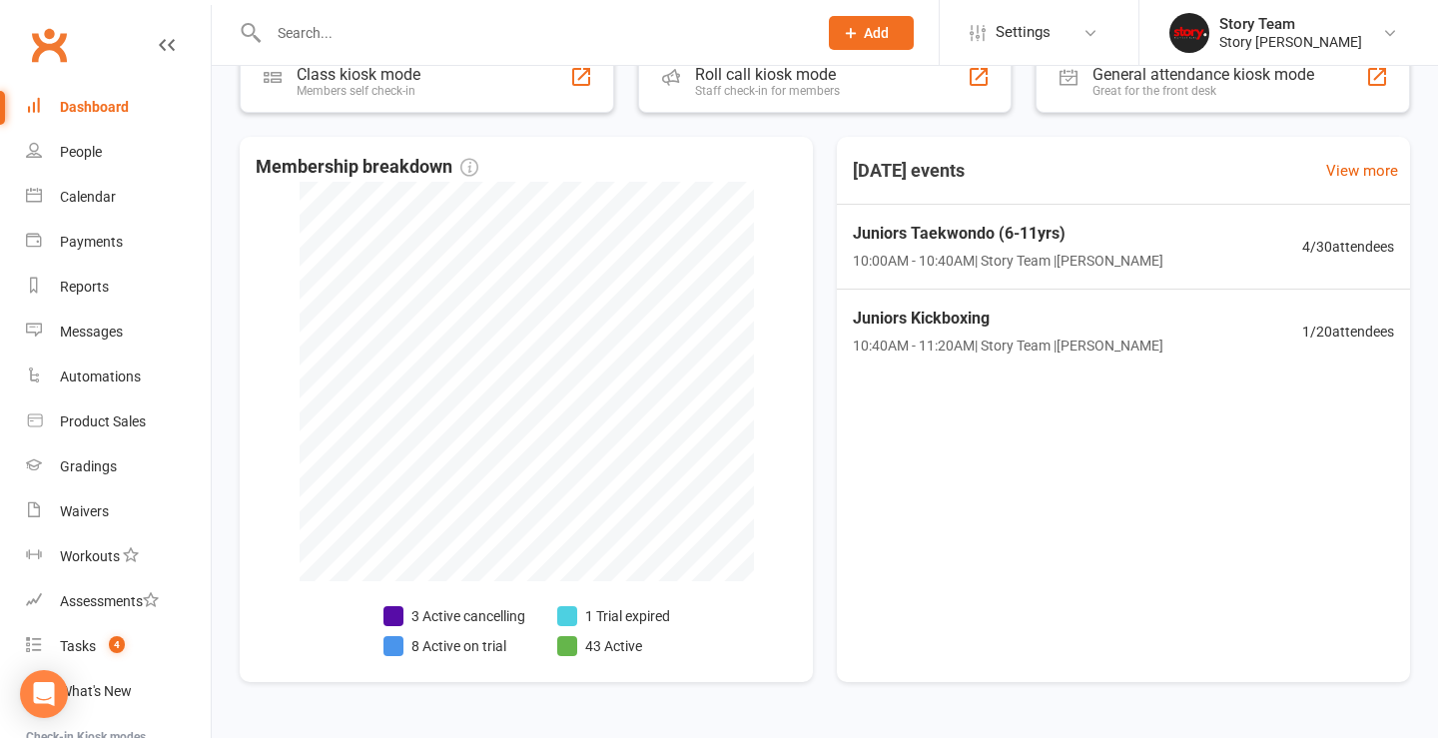
scroll to position [676, 0]
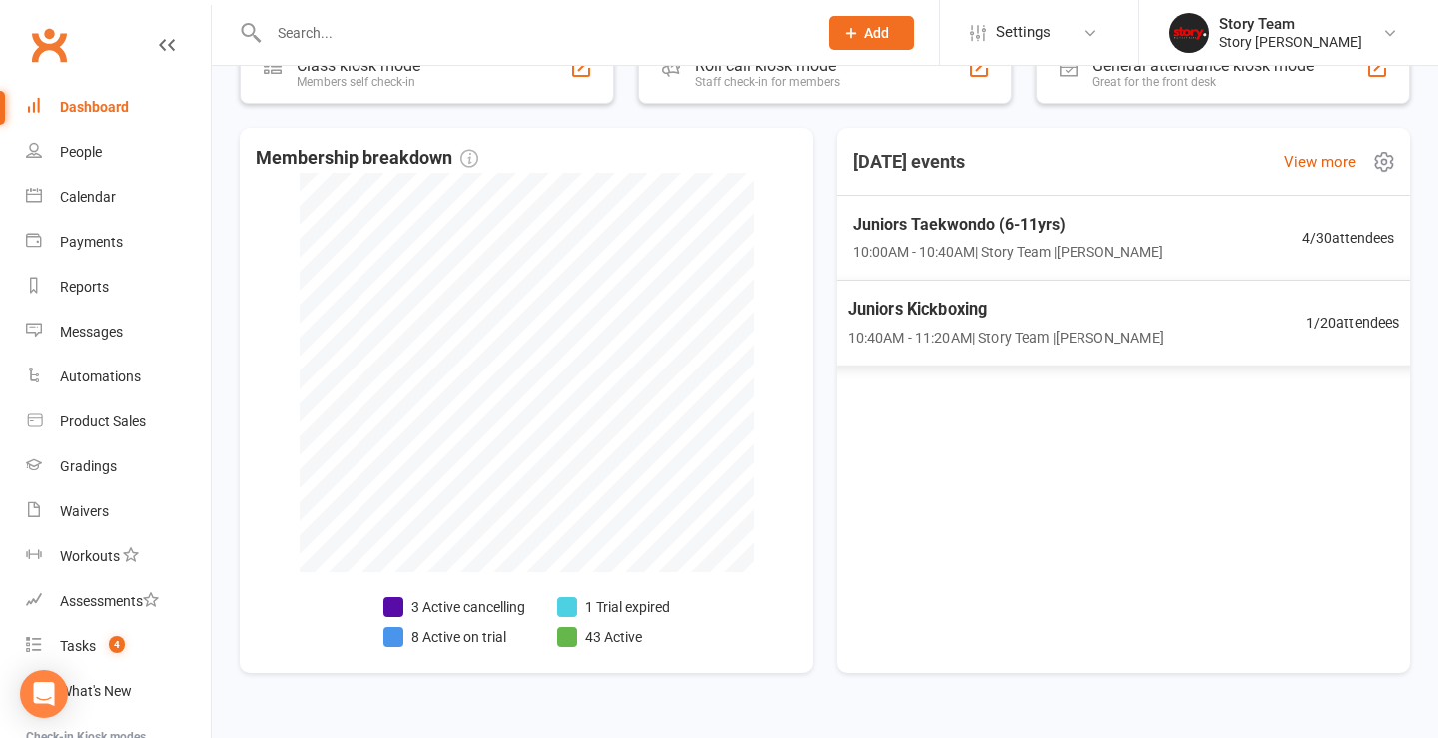
click at [1194, 331] on div "Juniors Kickboxing 10:40AM - 11:20AM | Story Team | Preston Mats 1 / 20 attende…" at bounding box center [1123, 323] width 601 height 86
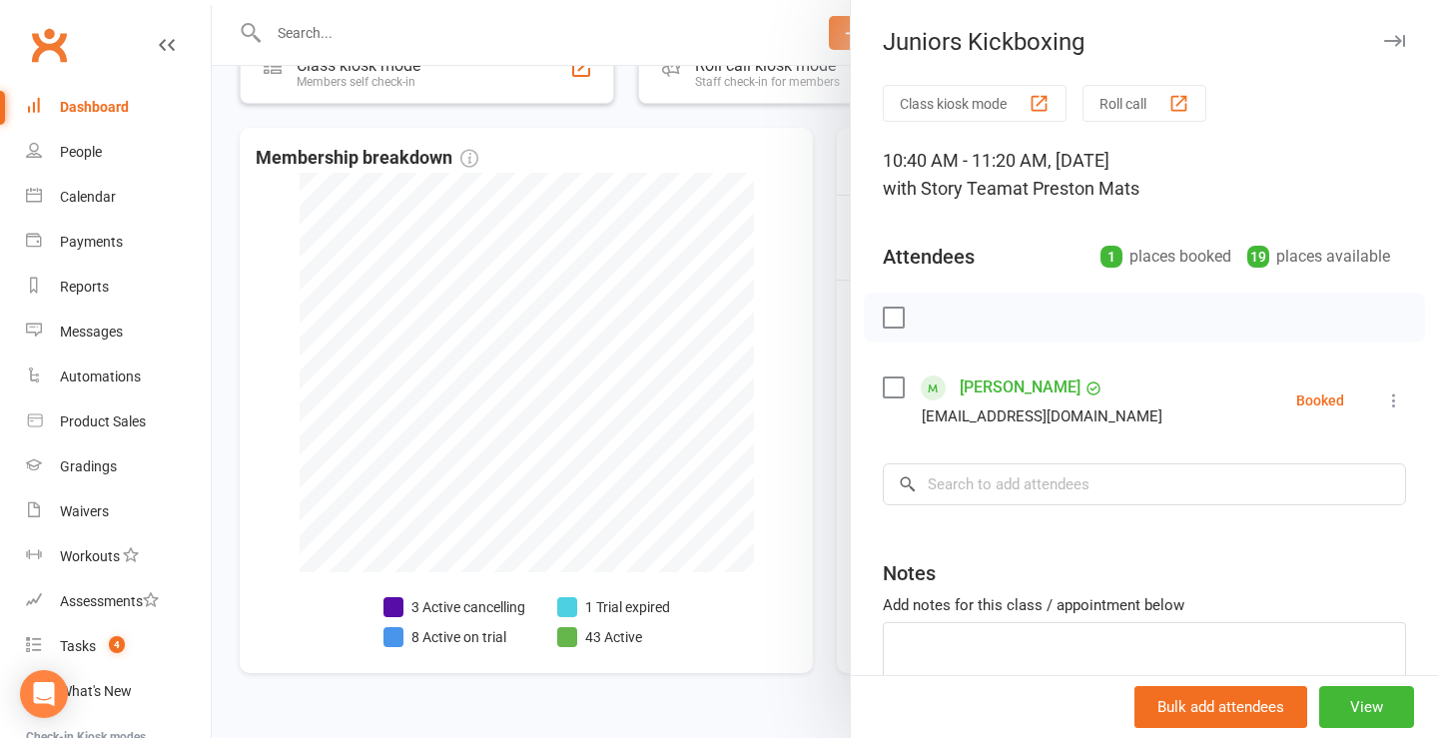
click at [828, 384] on div at bounding box center [825, 369] width 1226 height 738
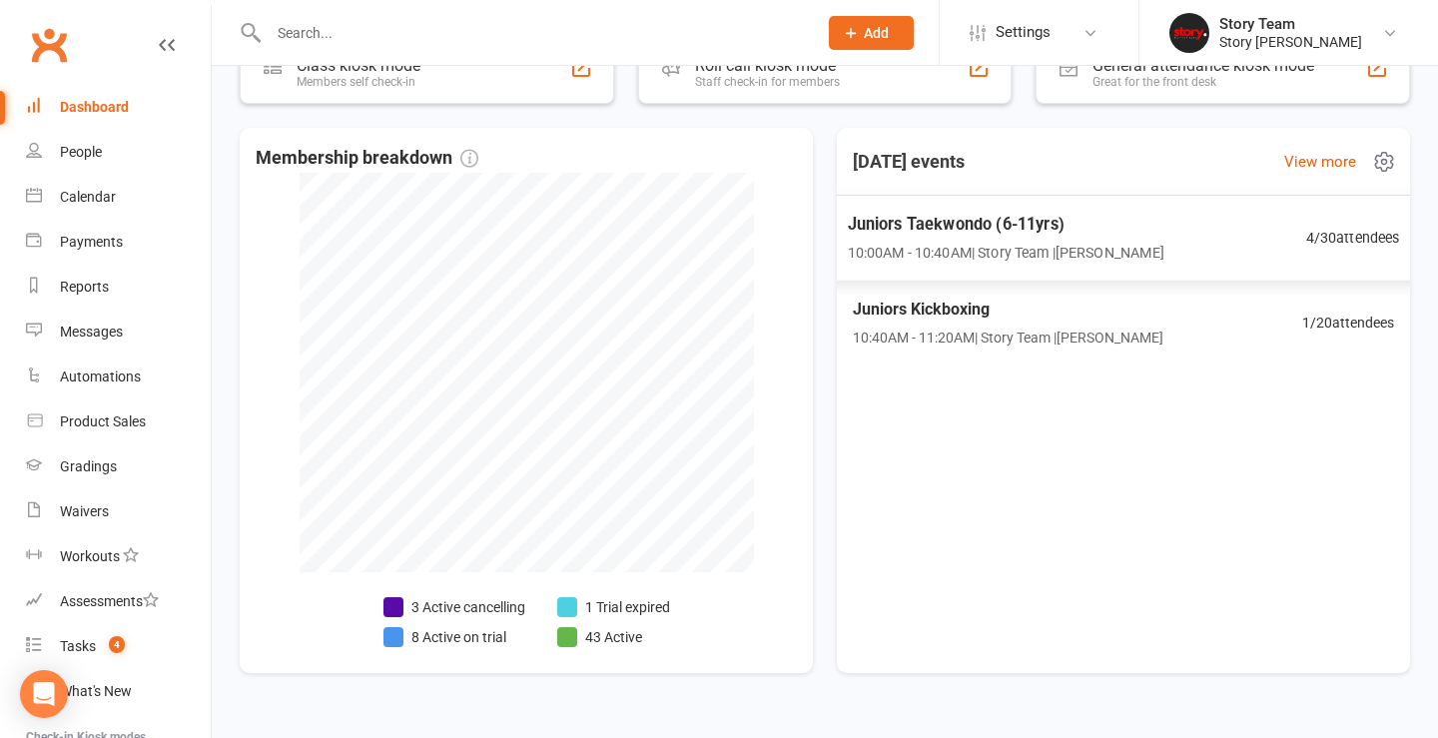
click at [1210, 244] on div "Juniors Taekwondo (6-11yrs) 10:00AM - 10:40AM | Story Team | Preston Mats 4 / 3…" at bounding box center [1123, 238] width 601 height 87
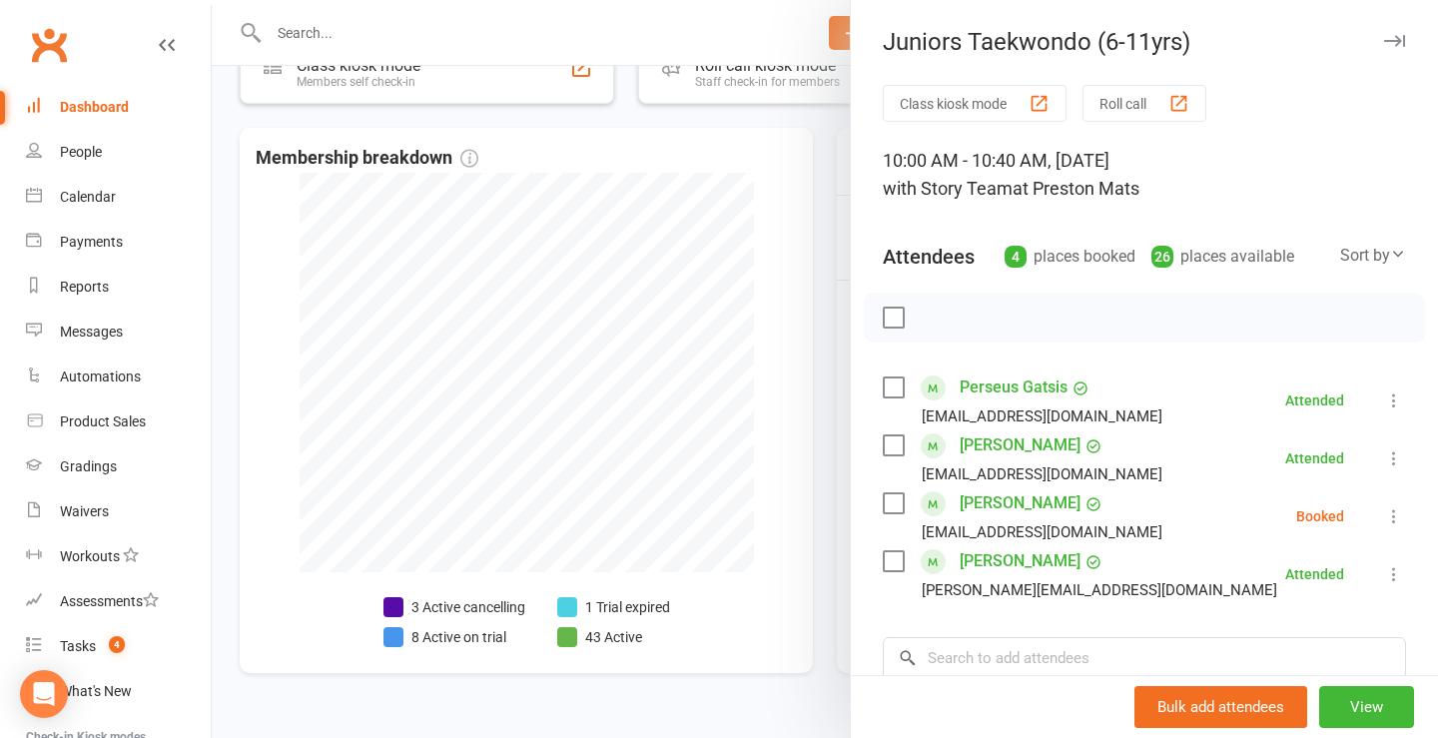
click at [821, 361] on div at bounding box center [825, 369] width 1226 height 738
